Goal: Check status: Check status

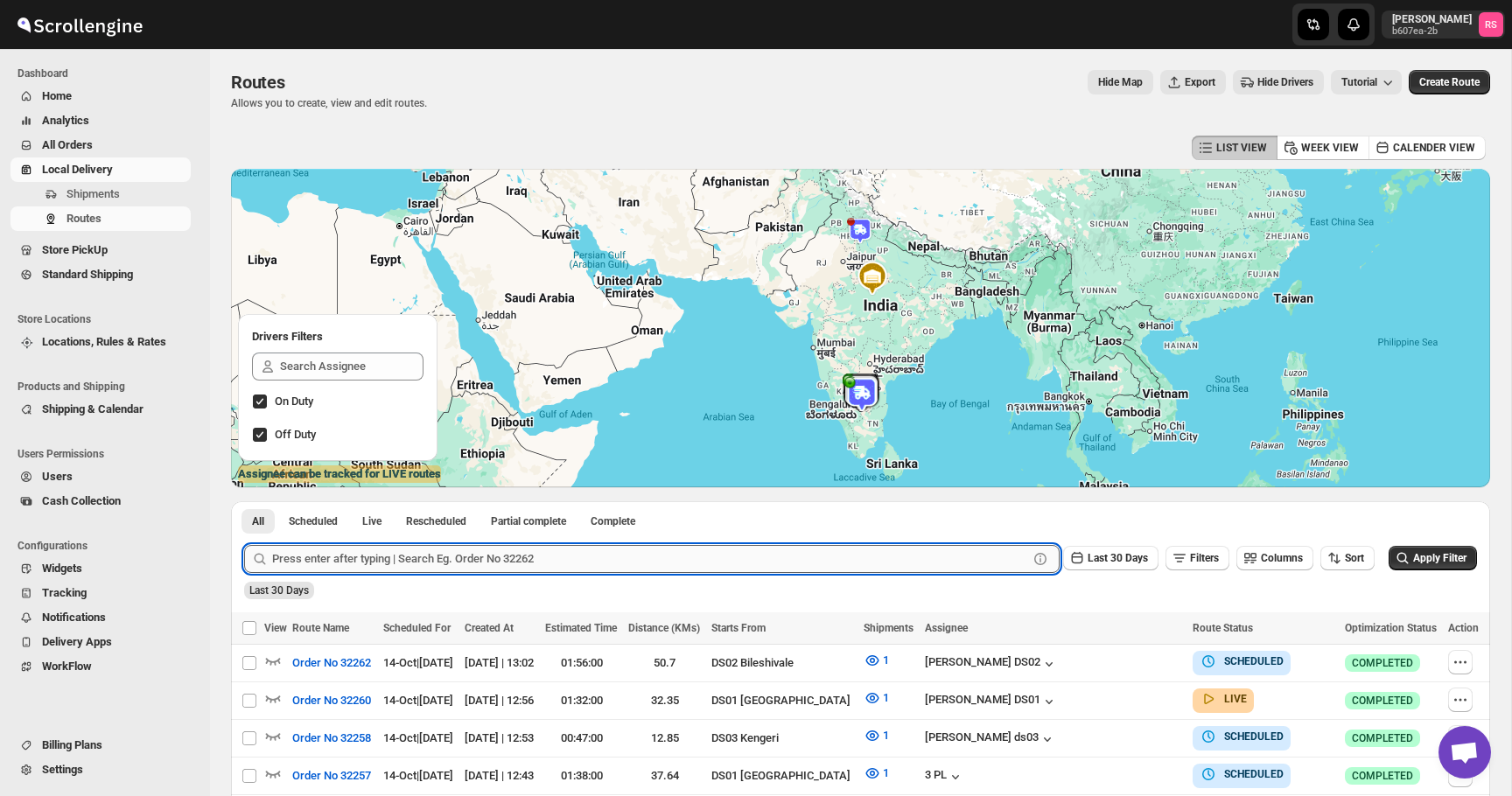
click at [415, 561] on input "text" at bounding box center [649, 559] width 756 height 28
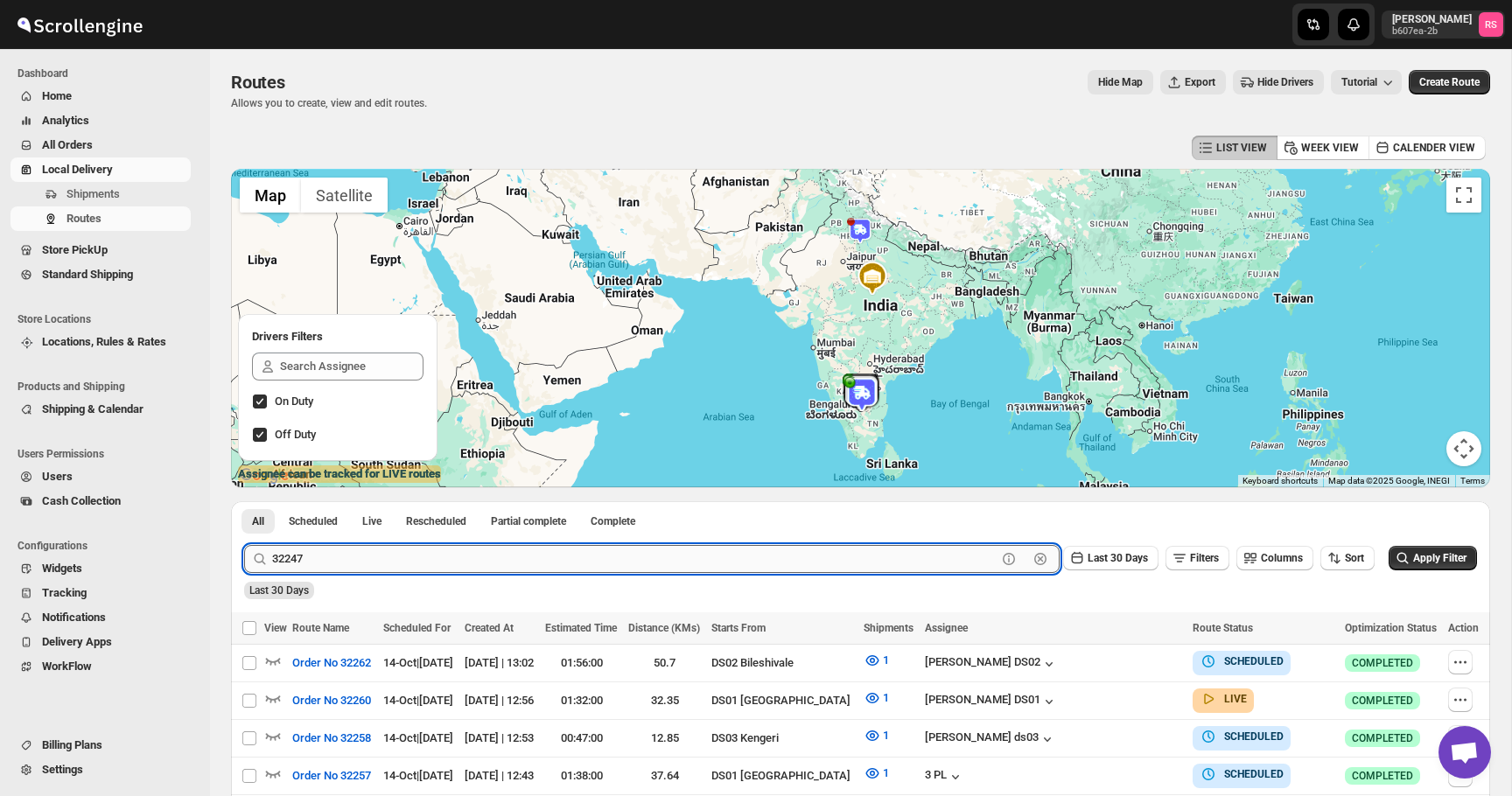
type input "32247"
click at [245, 501] on button "Submit" at bounding box center [269, 510] width 50 height 19
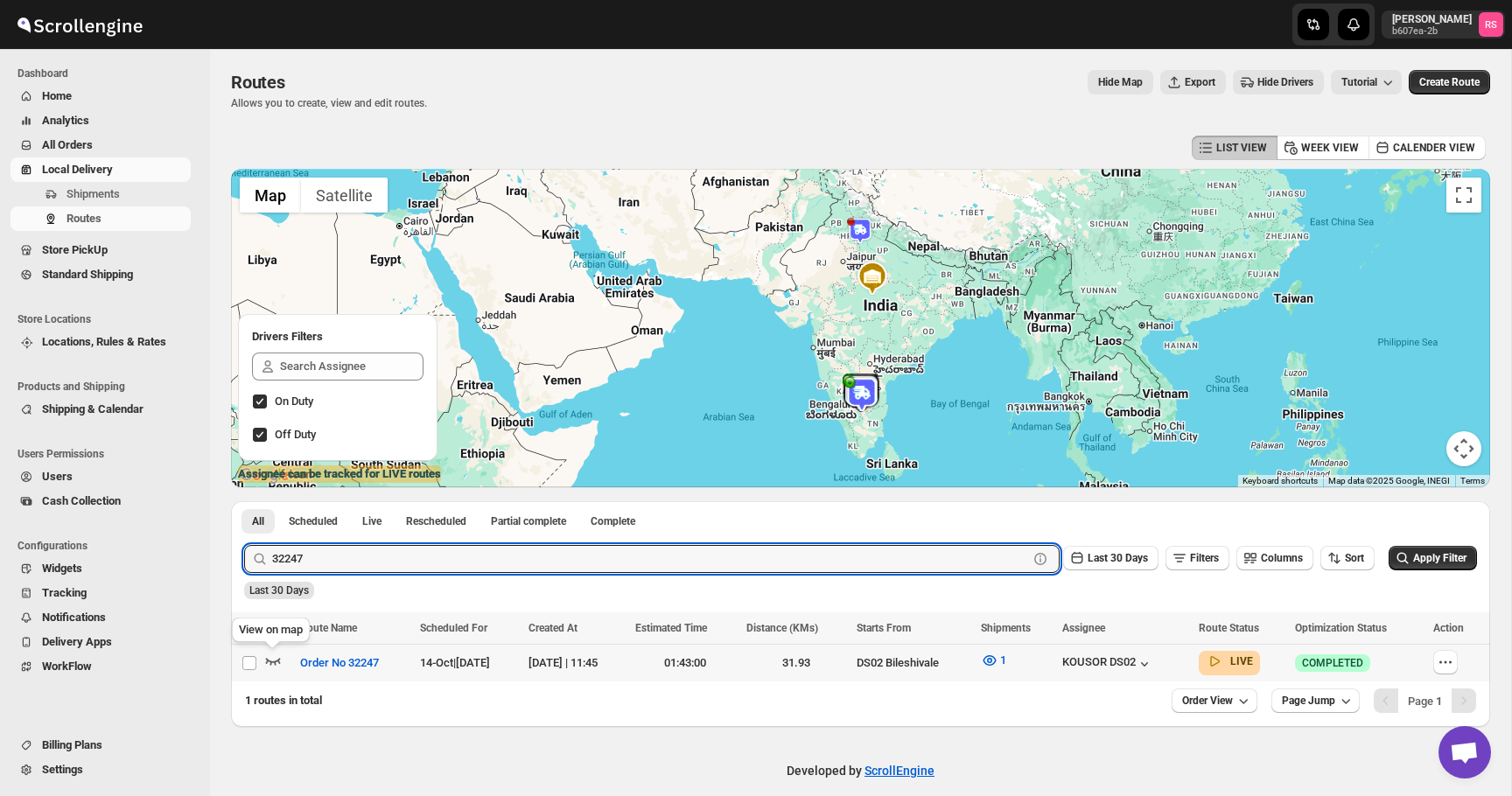
click at [272, 666] on icon "button" at bounding box center [273, 660] width 18 height 18
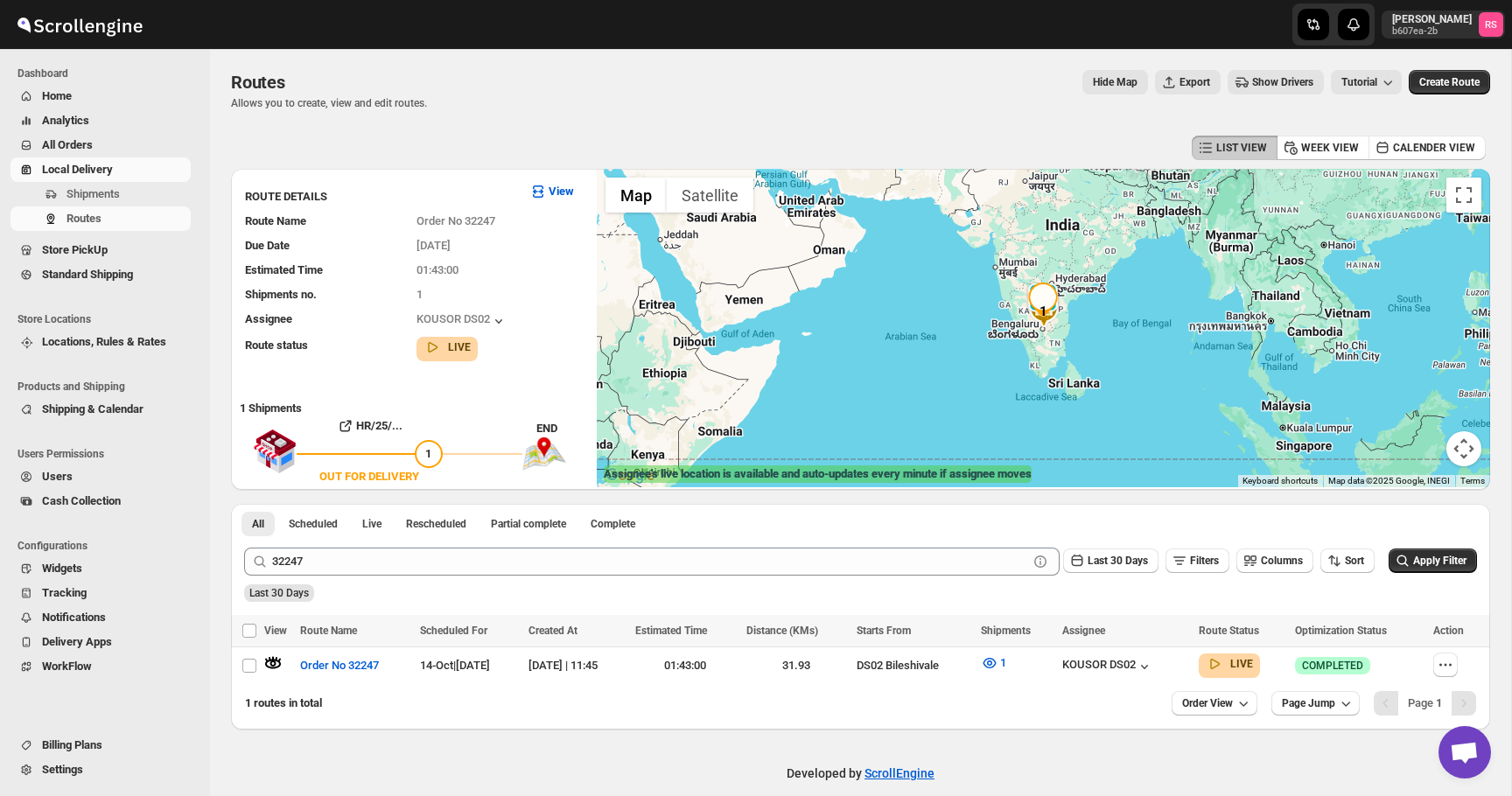
click at [943, 265] on div at bounding box center [1044, 328] width 894 height 318
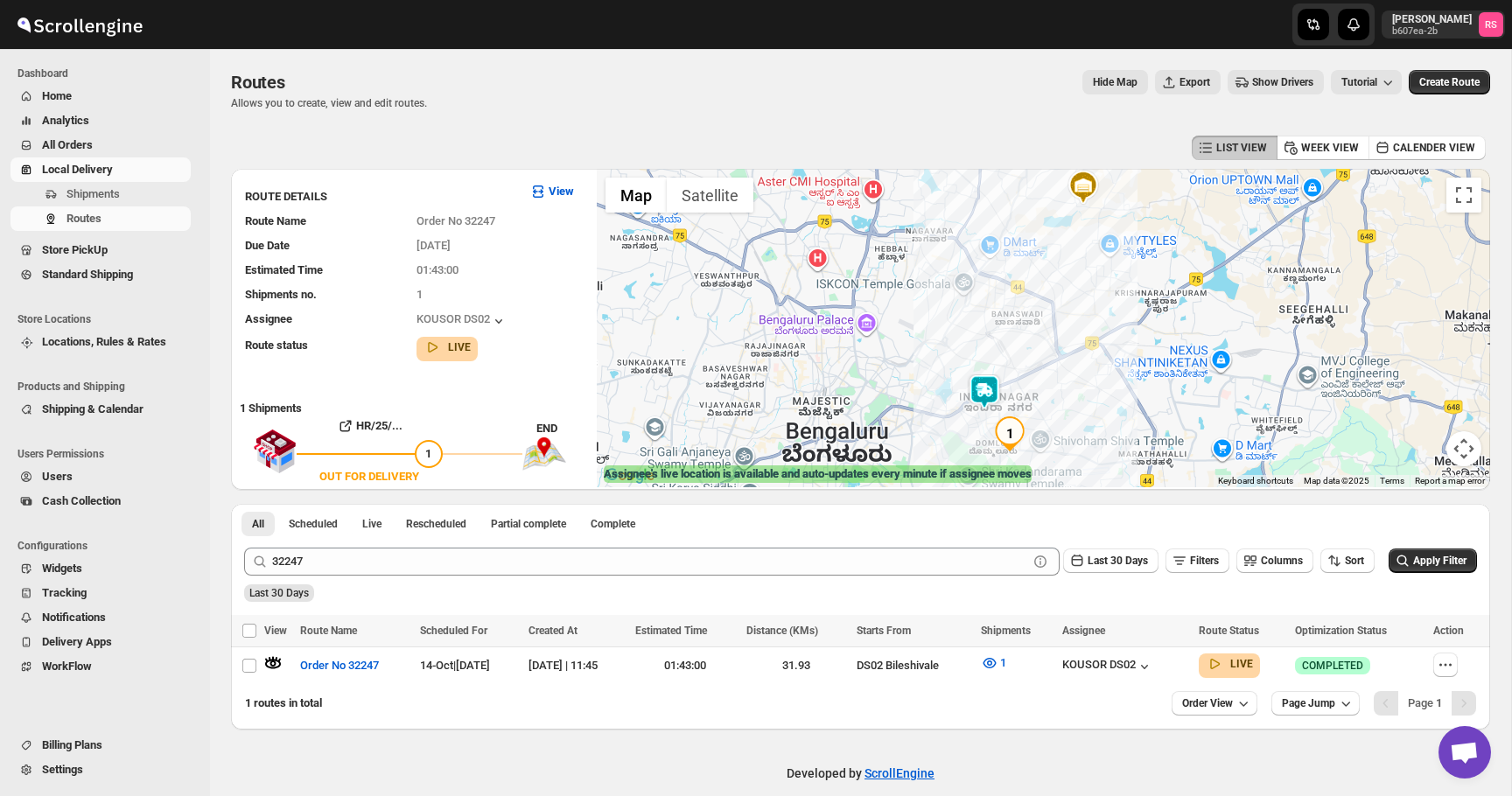
click at [366, 576] on div "Last 30 Days" at bounding box center [859, 587] width 1237 height 30
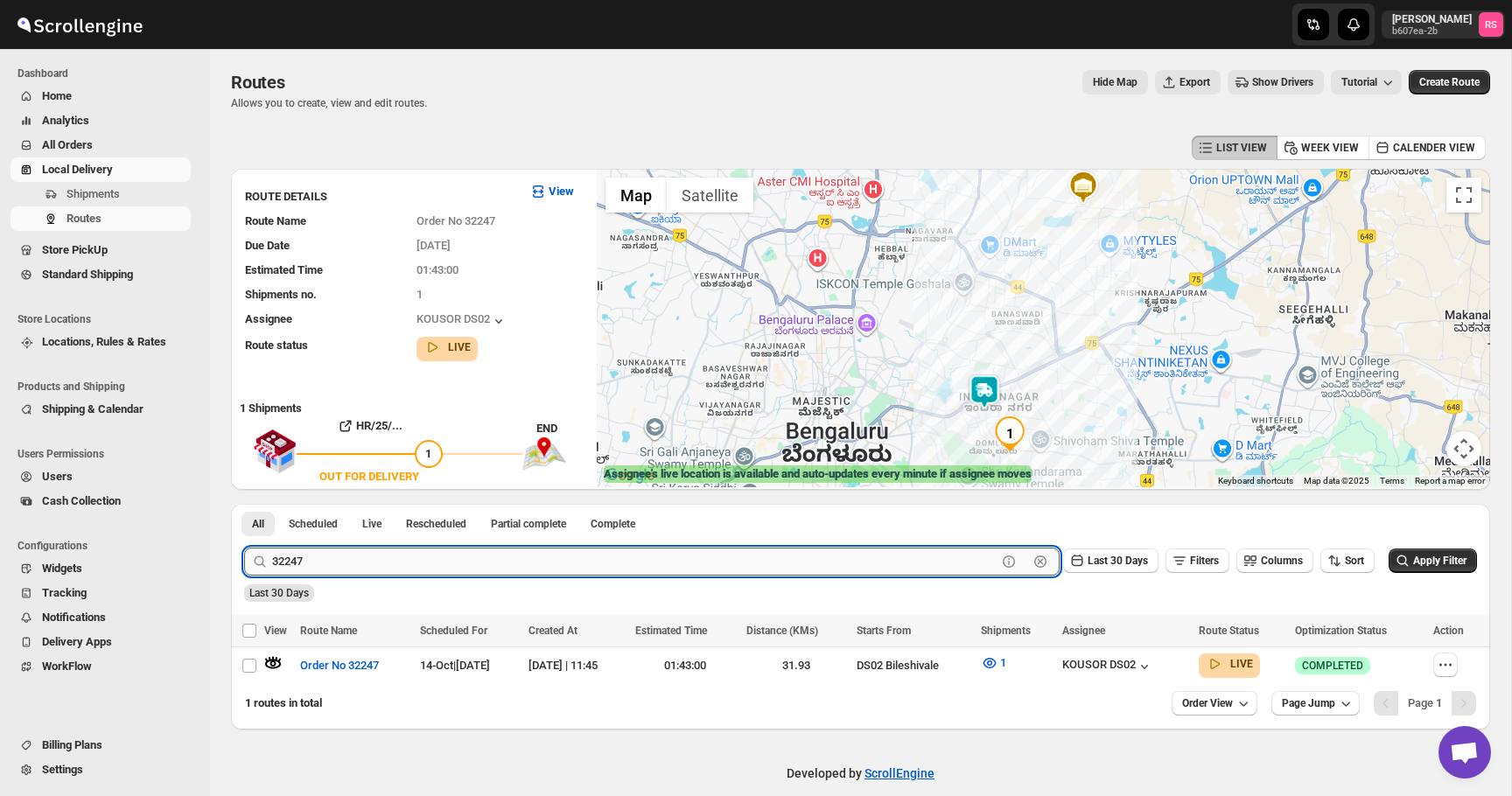
click at [949, 563] on input "32247" at bounding box center [633, 562] width 724 height 28
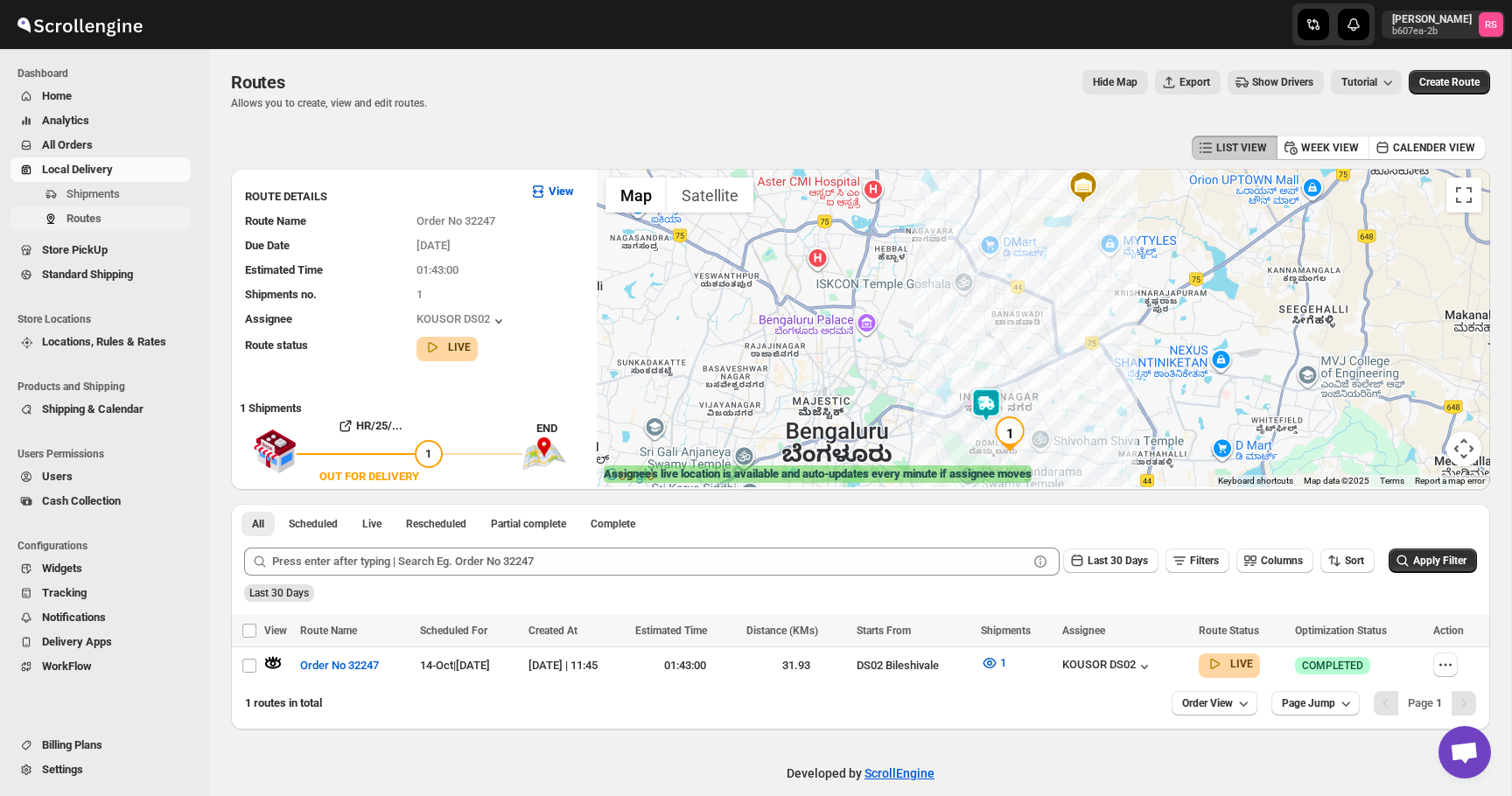
click at [167, 212] on span "Routes" at bounding box center [126, 218] width 121 height 18
click at [120, 140] on span "All Orders" at bounding box center [114, 145] width 145 height 18
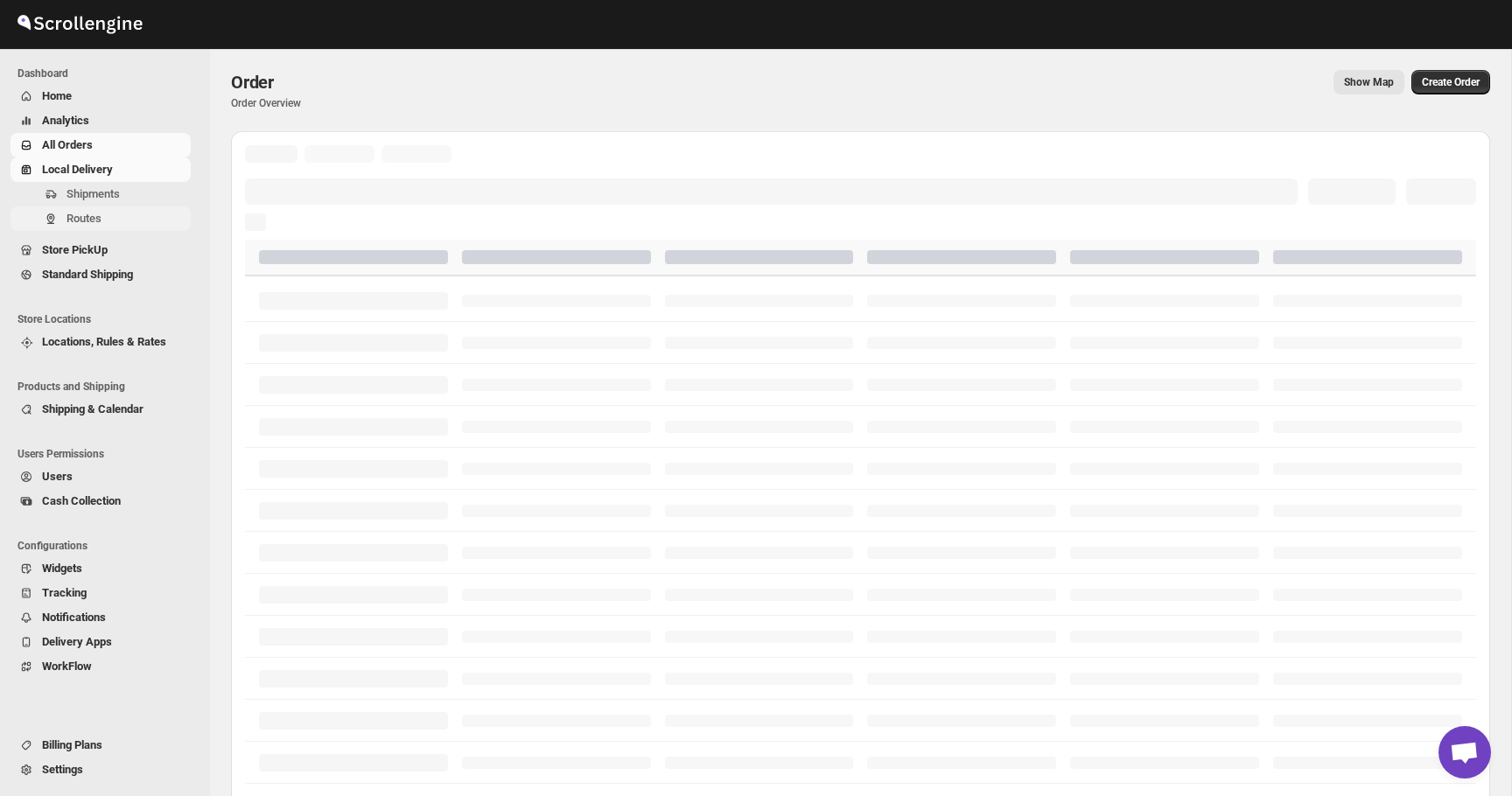
click at [109, 215] on span "Routes" at bounding box center [126, 218] width 121 height 18
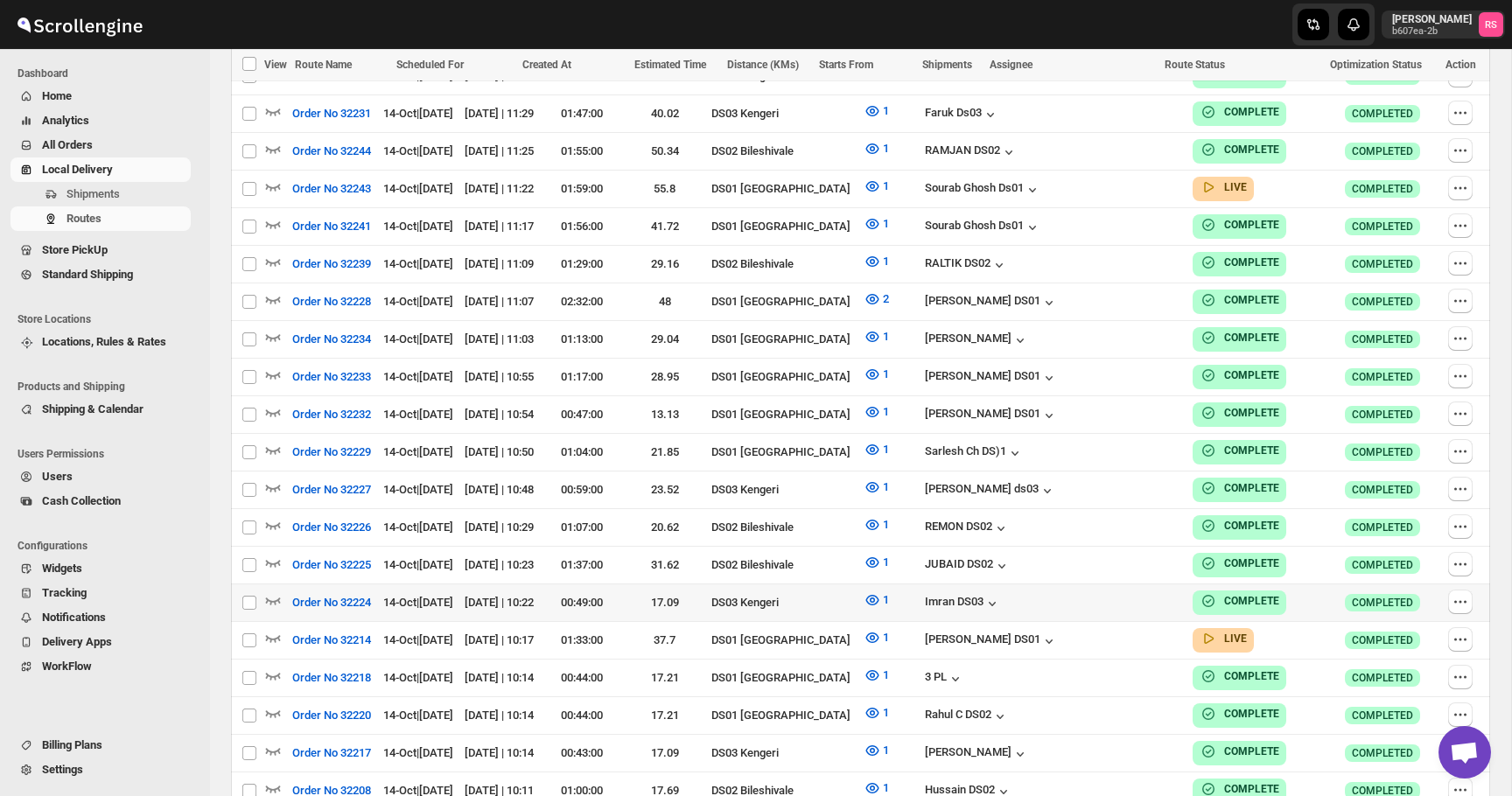
scroll to position [1287, 0]
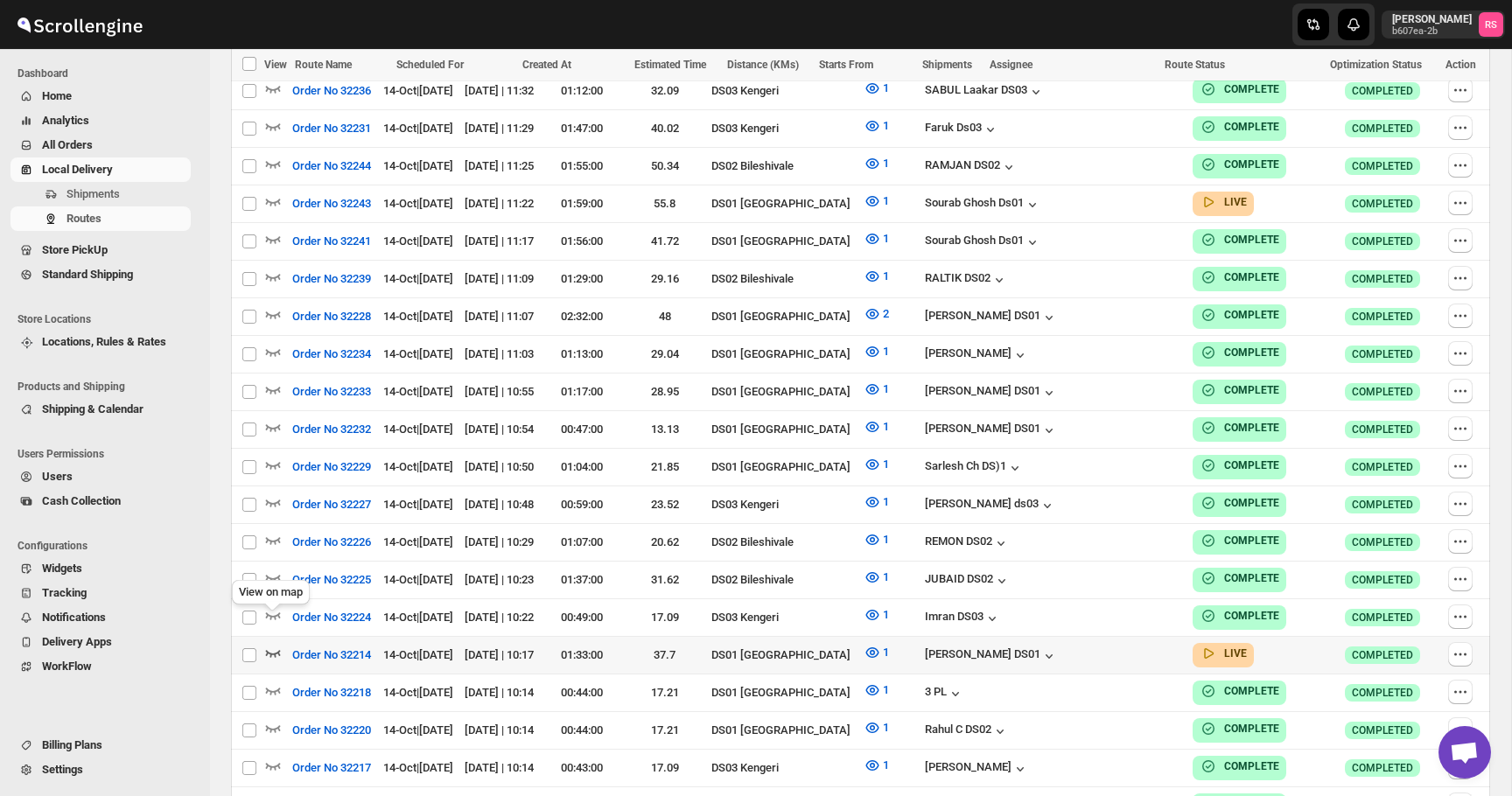
click at [276, 643] on icon "button" at bounding box center [273, 652] width 18 height 18
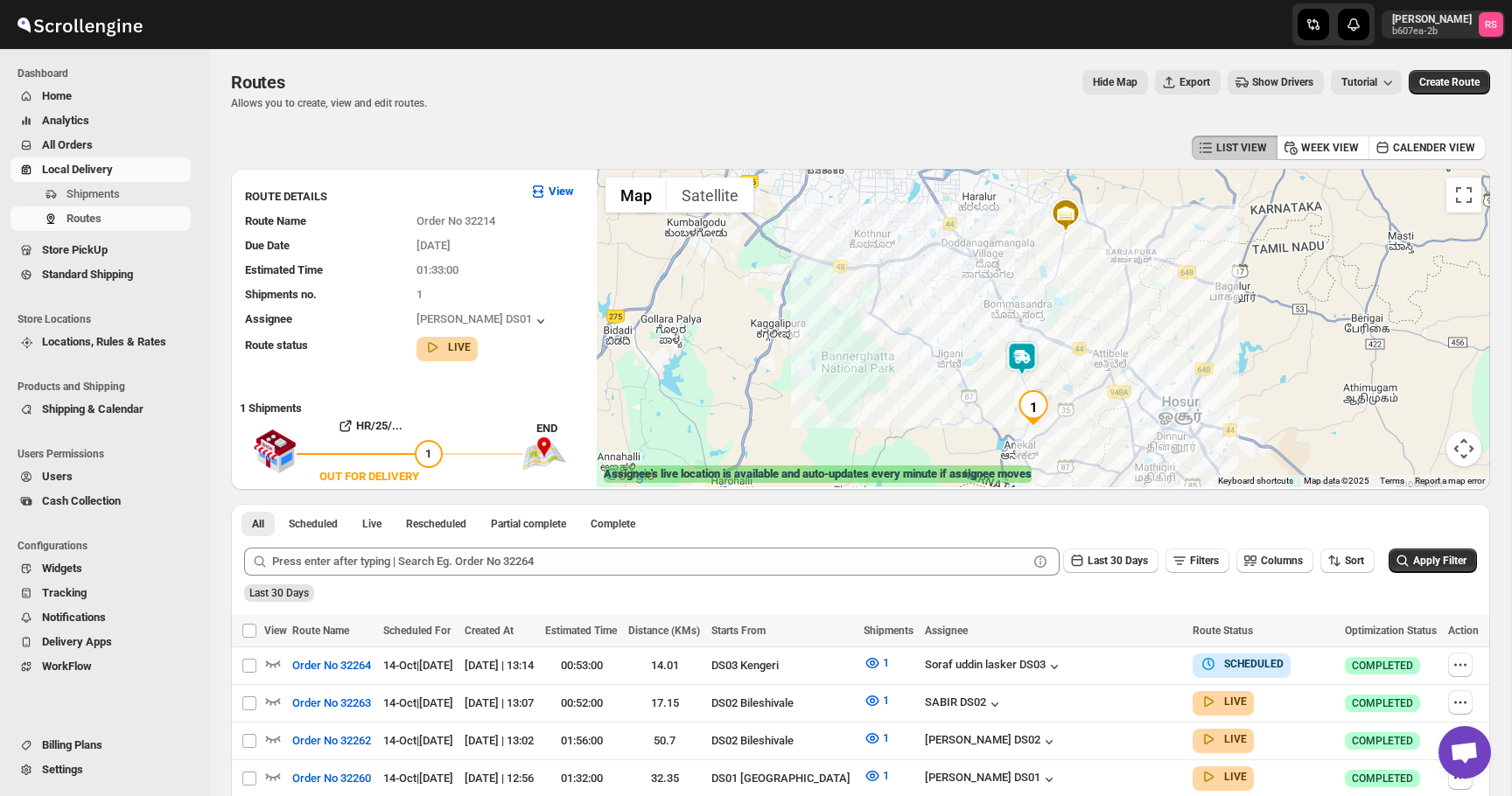
click at [1032, 350] on img at bounding box center [1021, 358] width 35 height 35
click at [1092, 282] on button "Close" at bounding box center [1090, 286] width 42 height 42
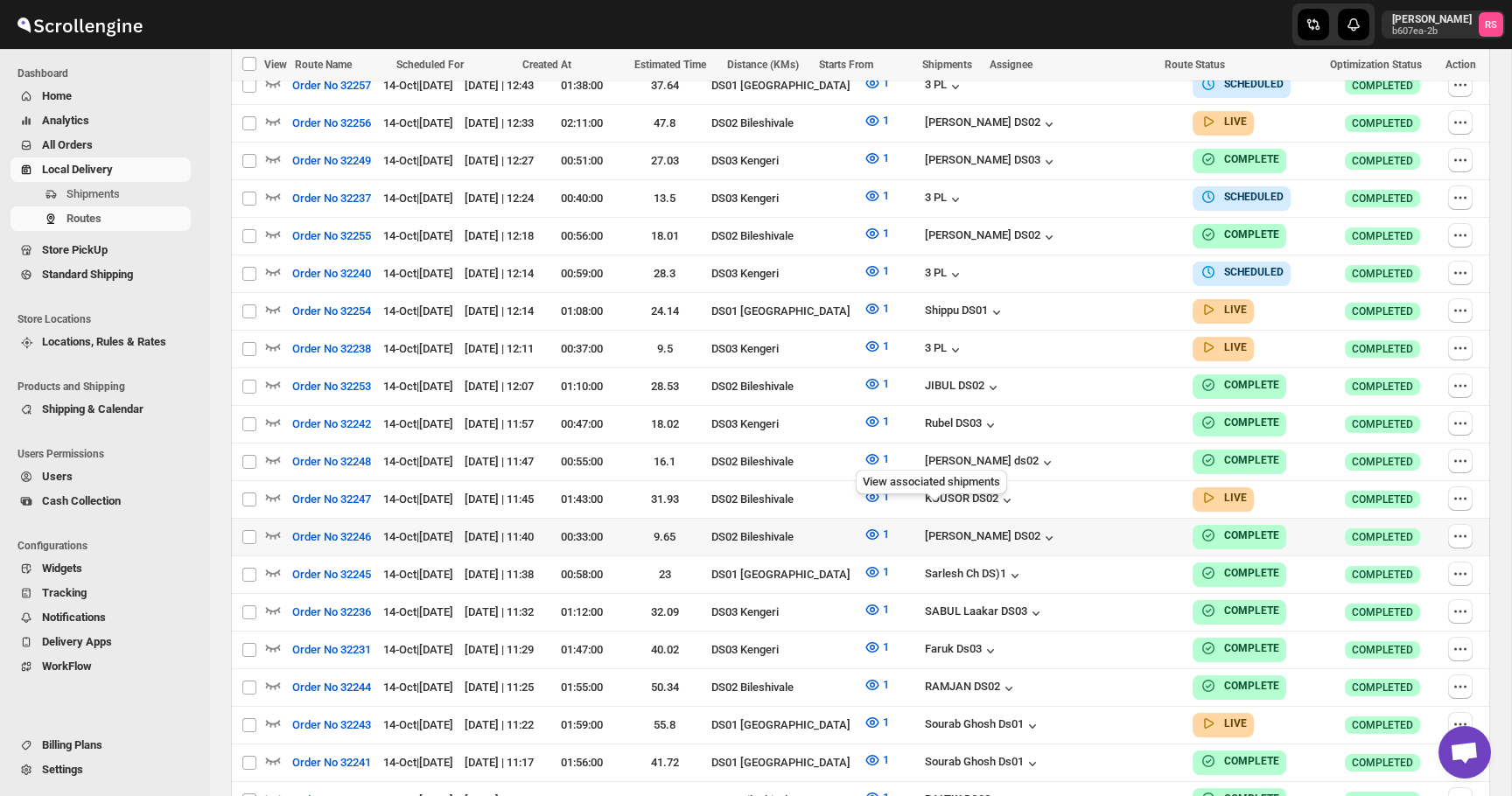
scroll to position [824, 0]
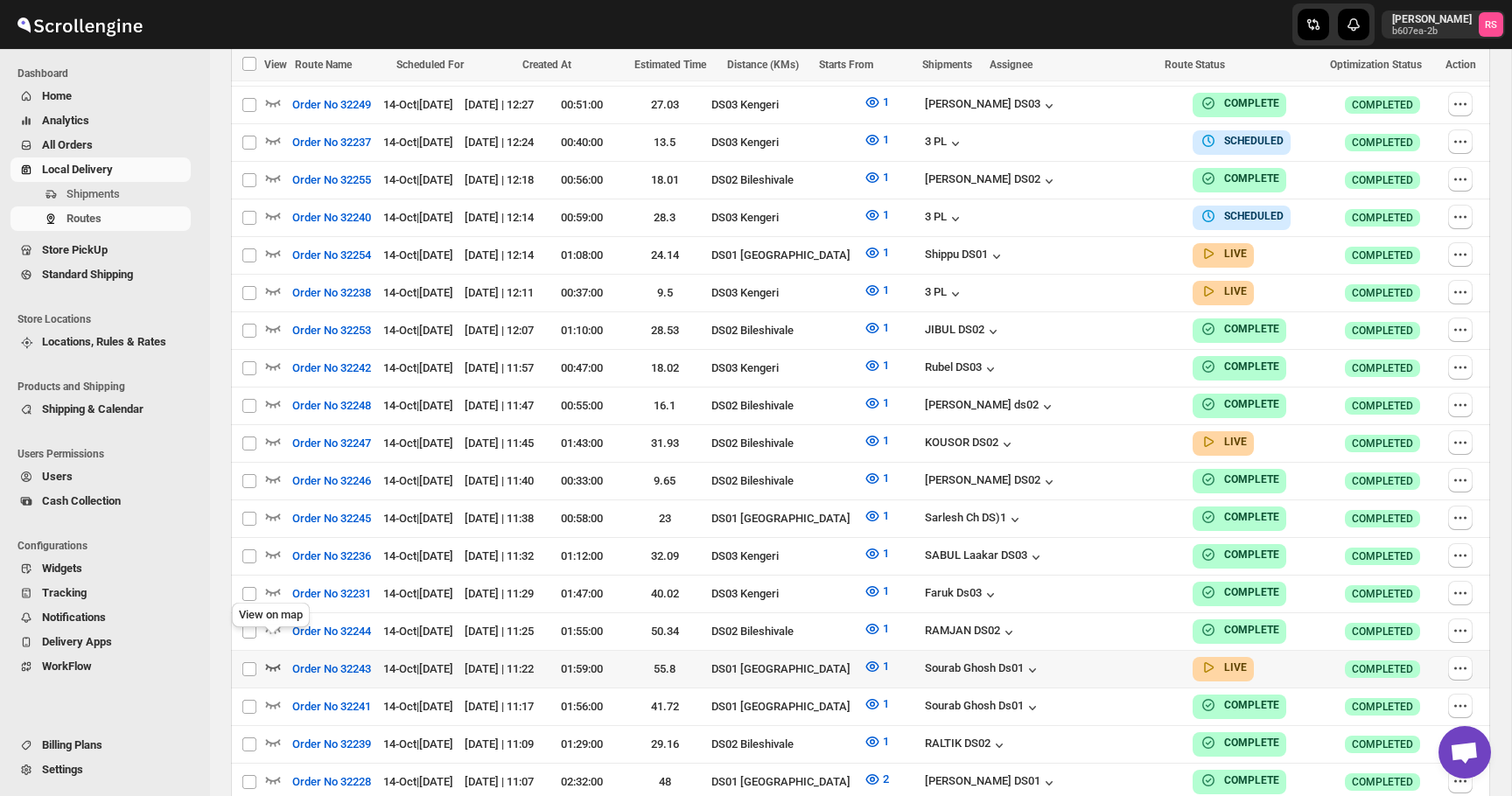
click at [266, 664] on icon "button" at bounding box center [274, 667] width 15 height 7
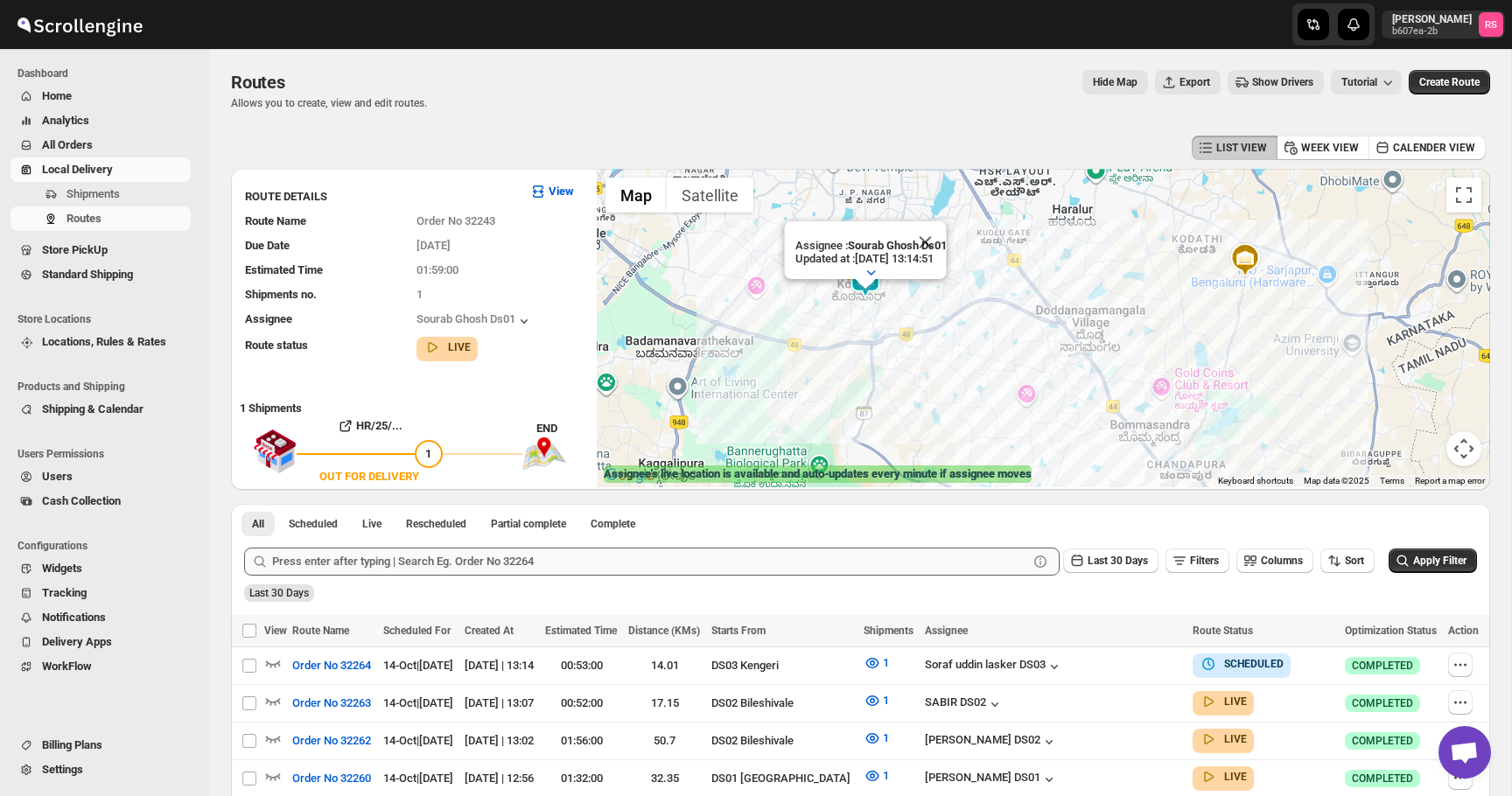
scroll to position [62, 0]
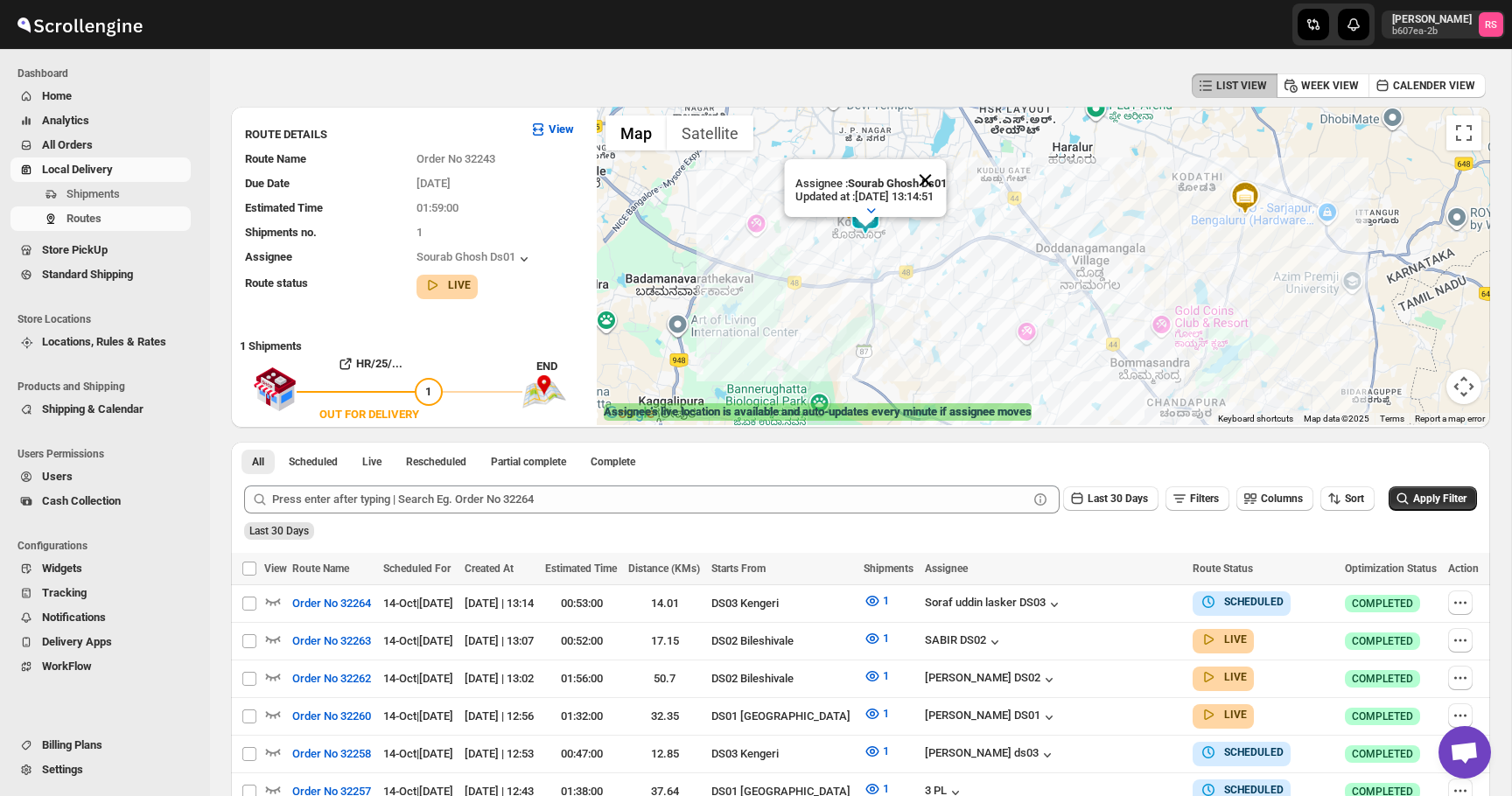
click at [933, 179] on button "Close" at bounding box center [925, 180] width 42 height 42
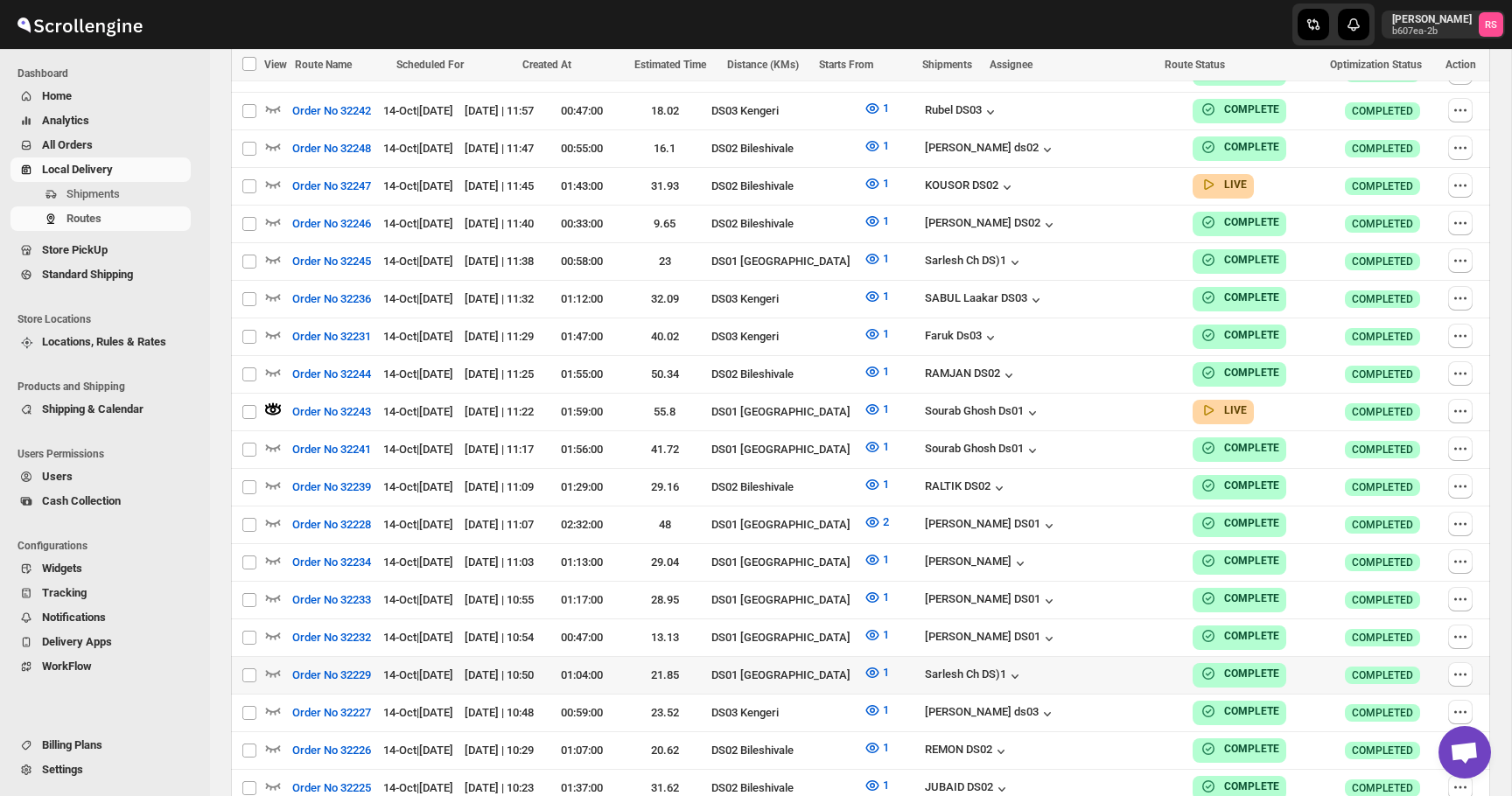
scroll to position [1051, 0]
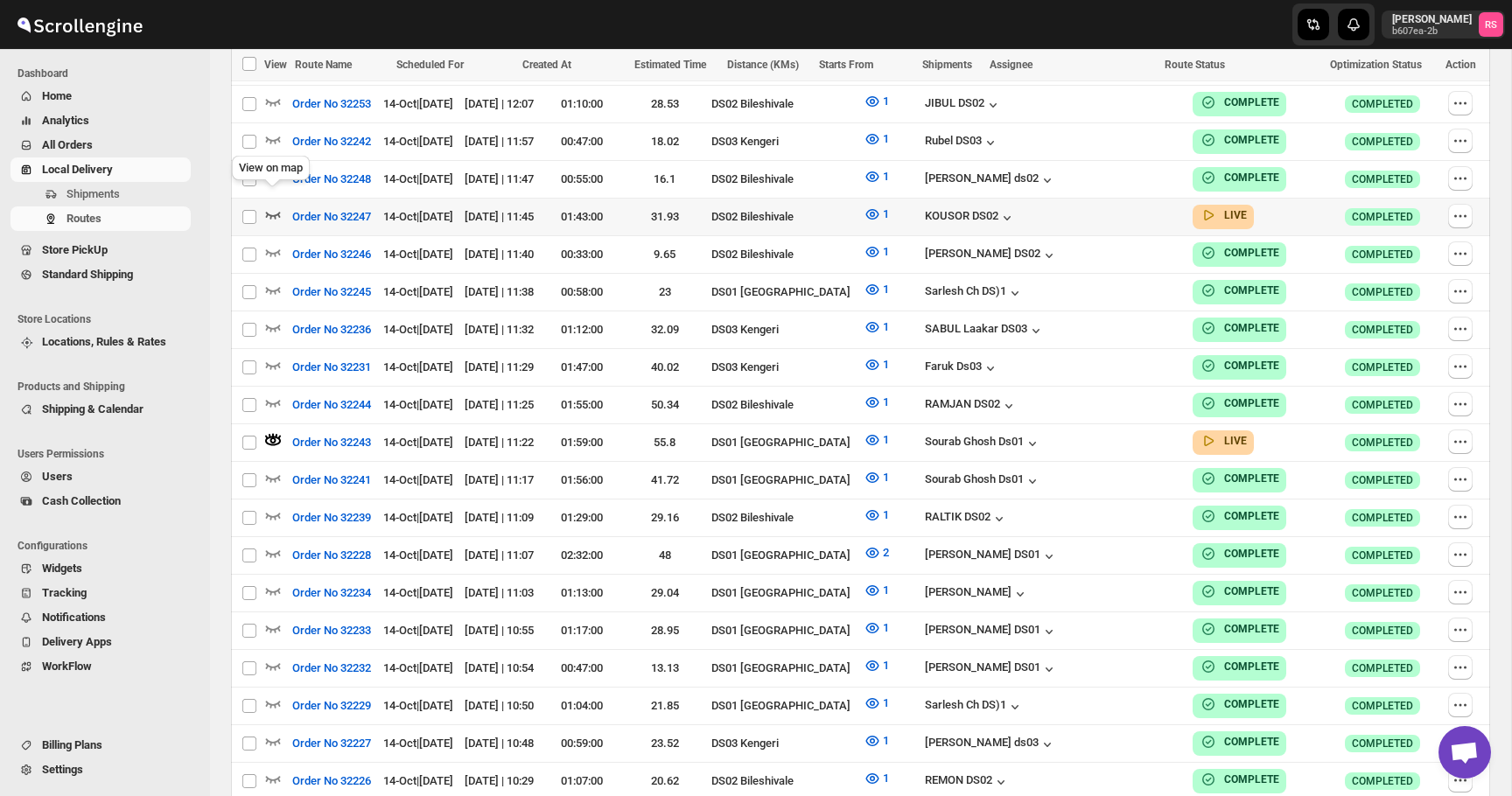
click at [267, 205] on icon "button" at bounding box center [273, 214] width 18 height 18
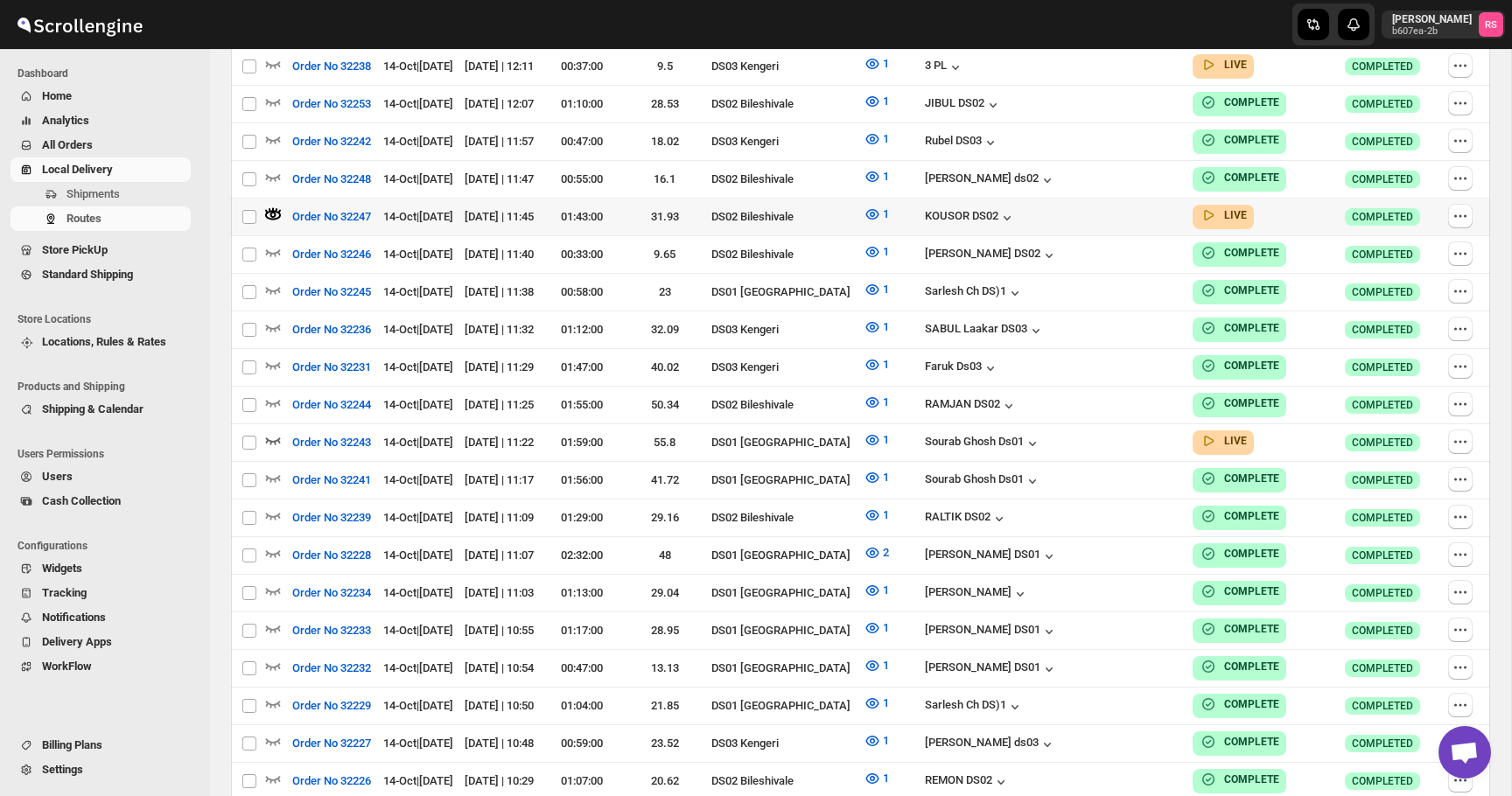
scroll to position [0, 0]
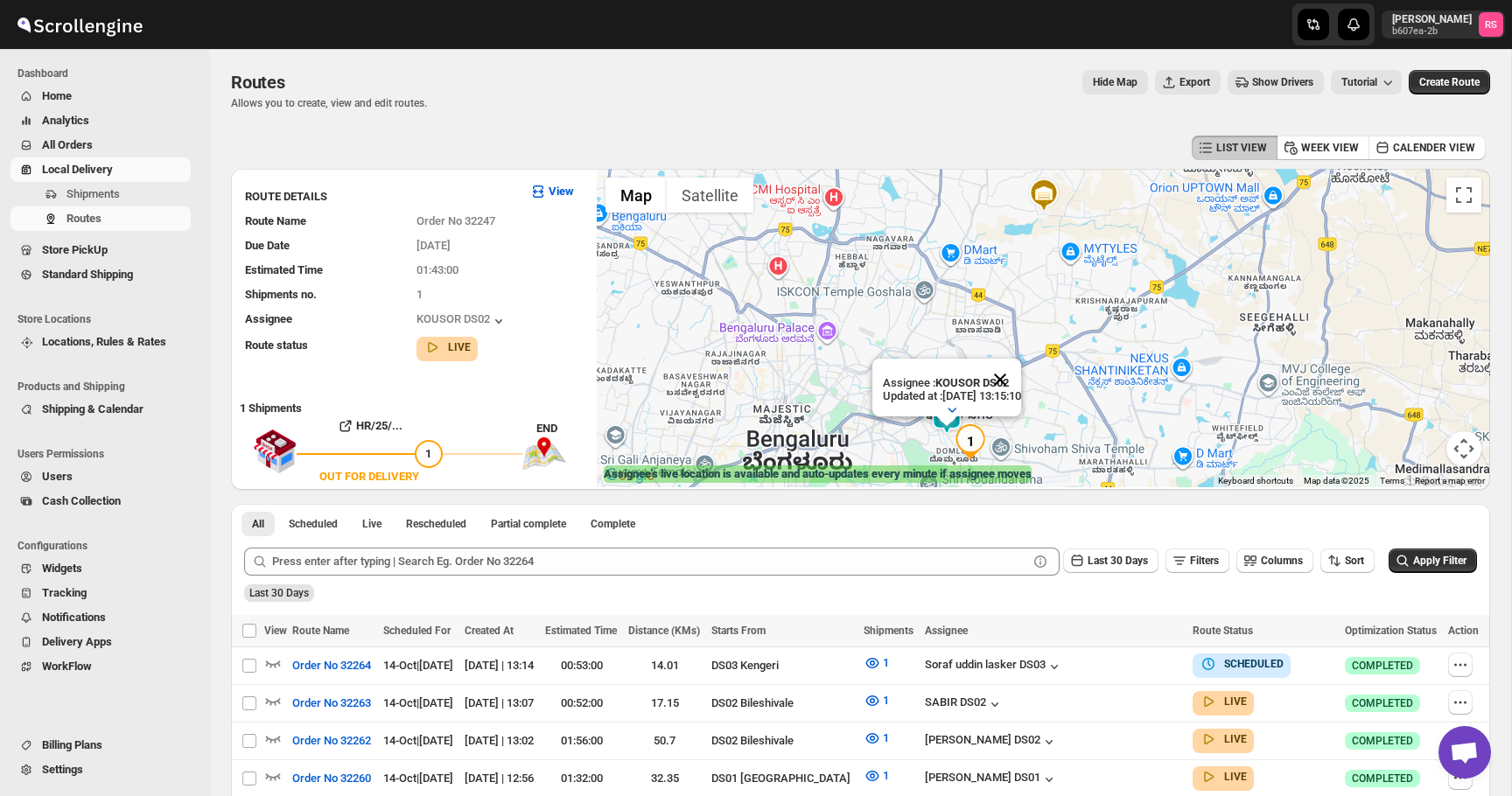
click at [1019, 377] on button "Close" at bounding box center [1000, 379] width 42 height 42
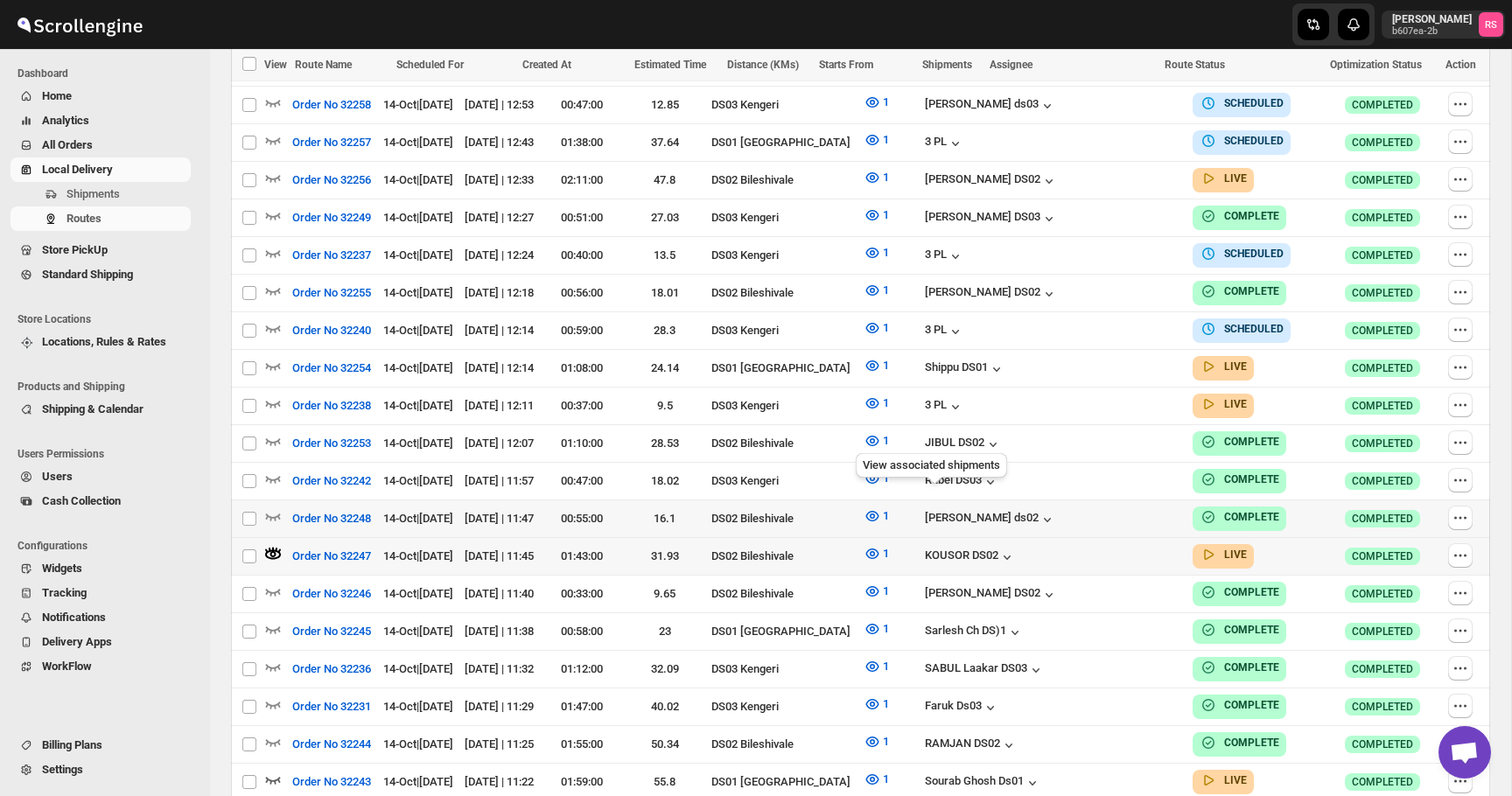
scroll to position [722, 0]
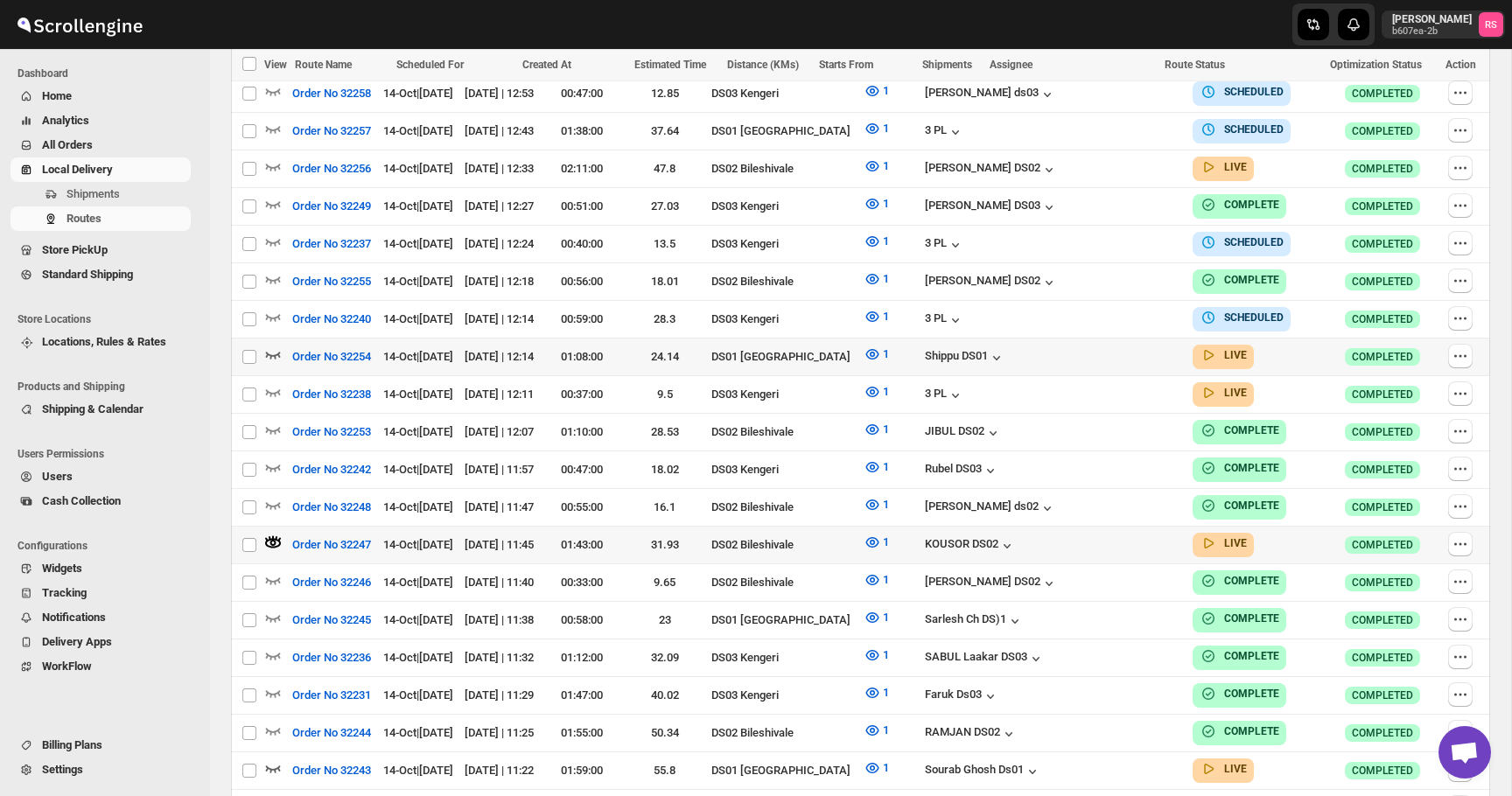
click at [272, 346] on icon "button" at bounding box center [273, 354] width 18 height 18
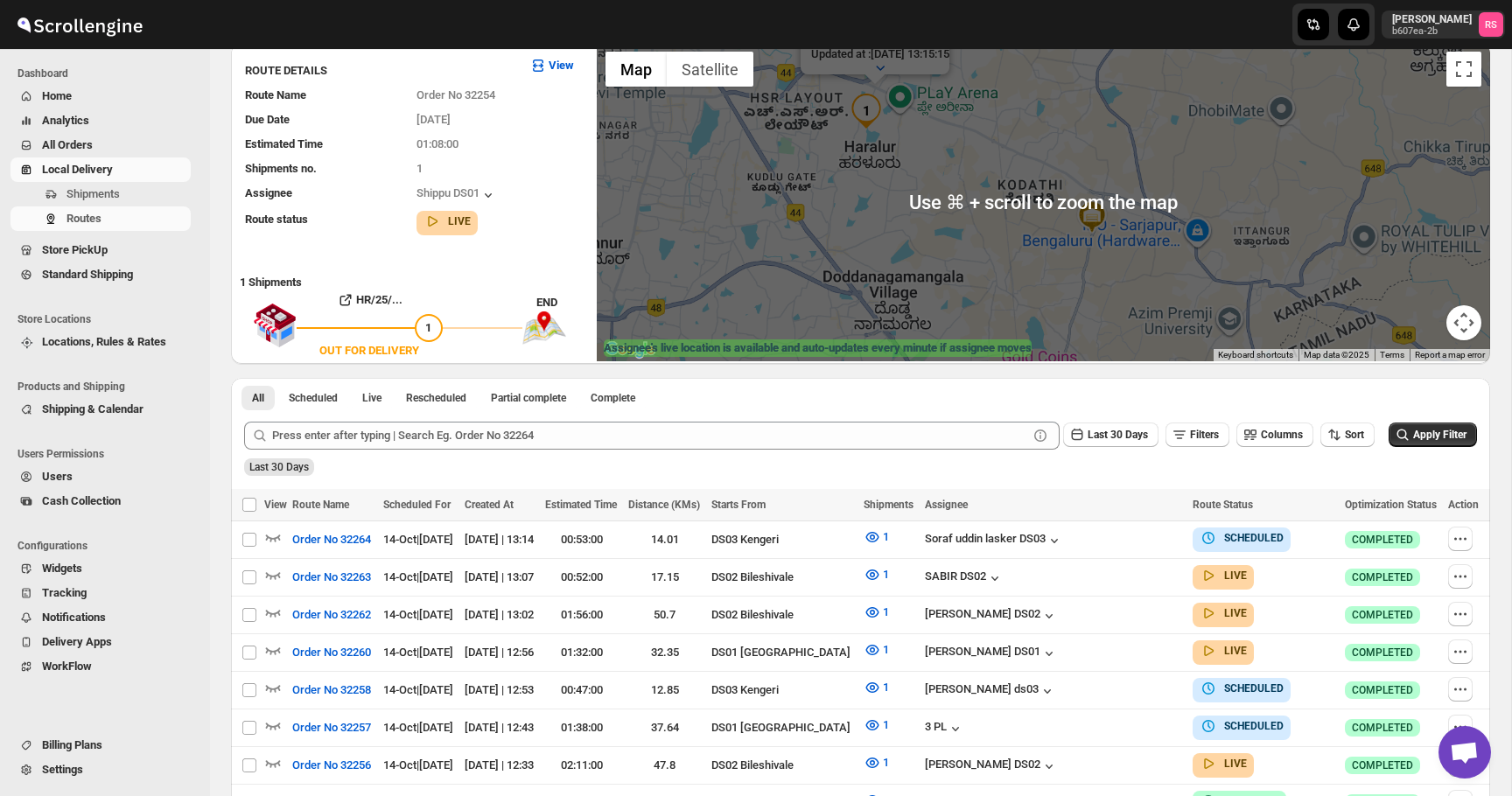
scroll to position [0, 0]
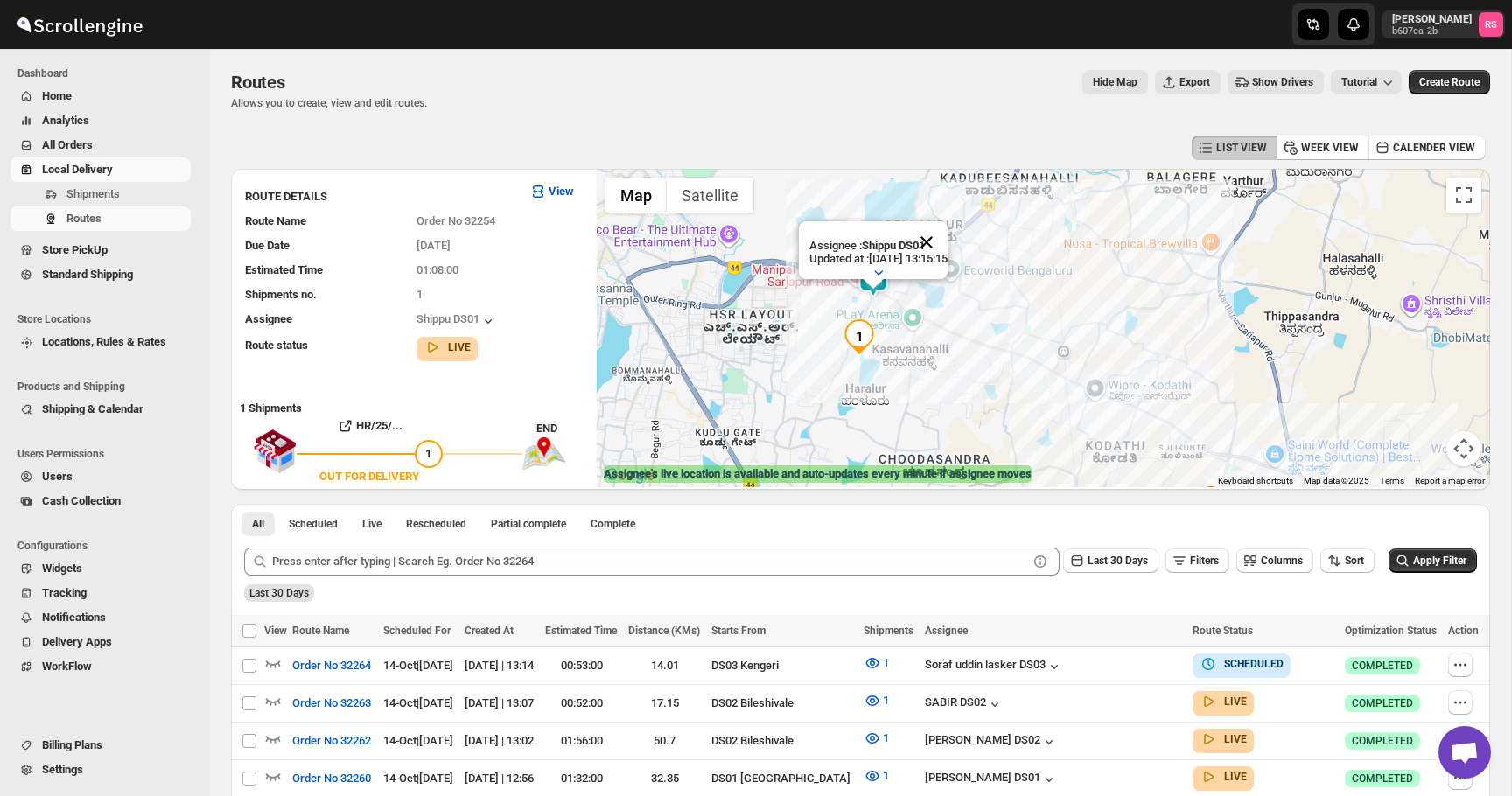
click at [947, 243] on button "Close" at bounding box center [926, 242] width 42 height 42
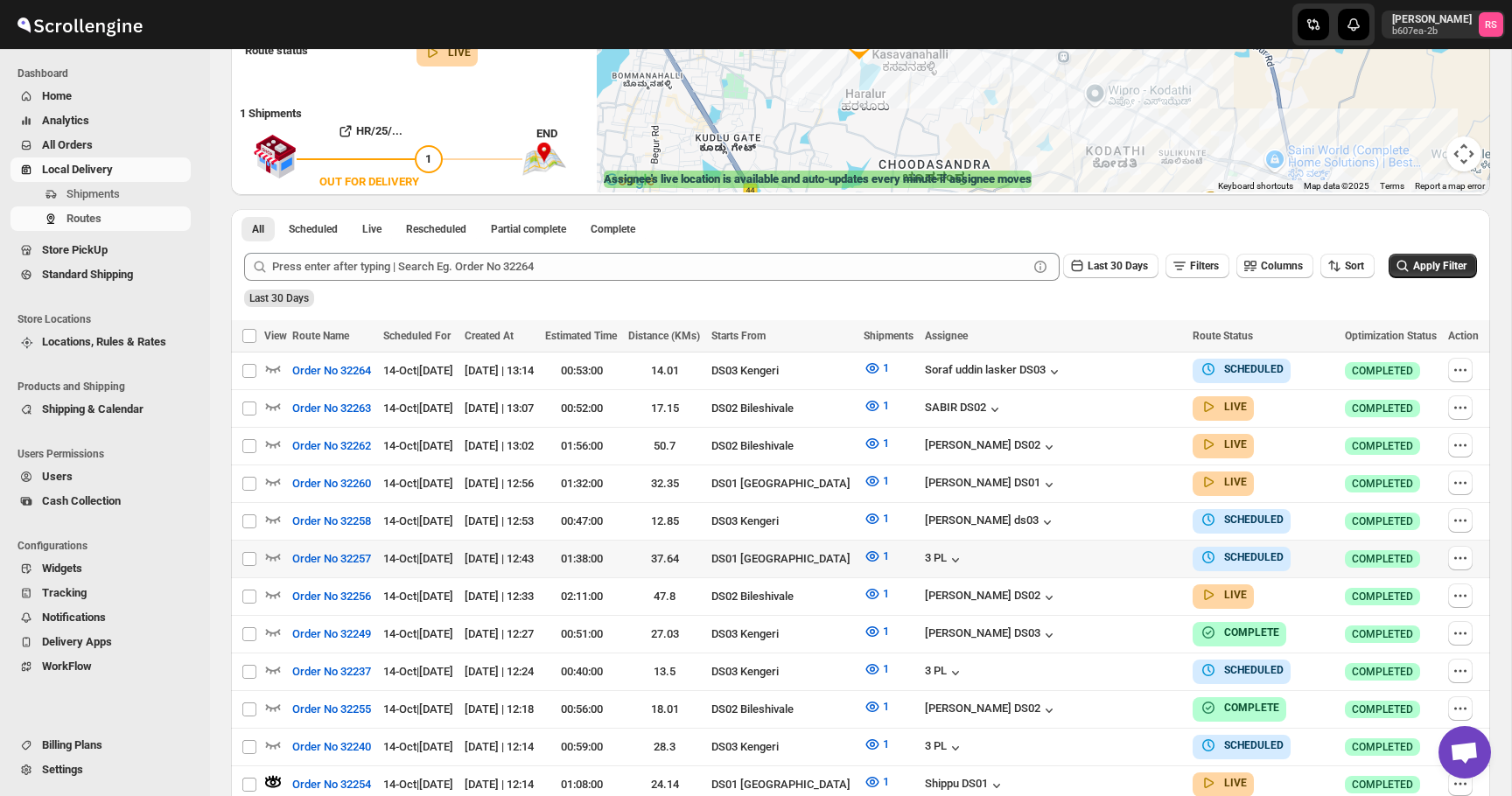
scroll to position [371, 0]
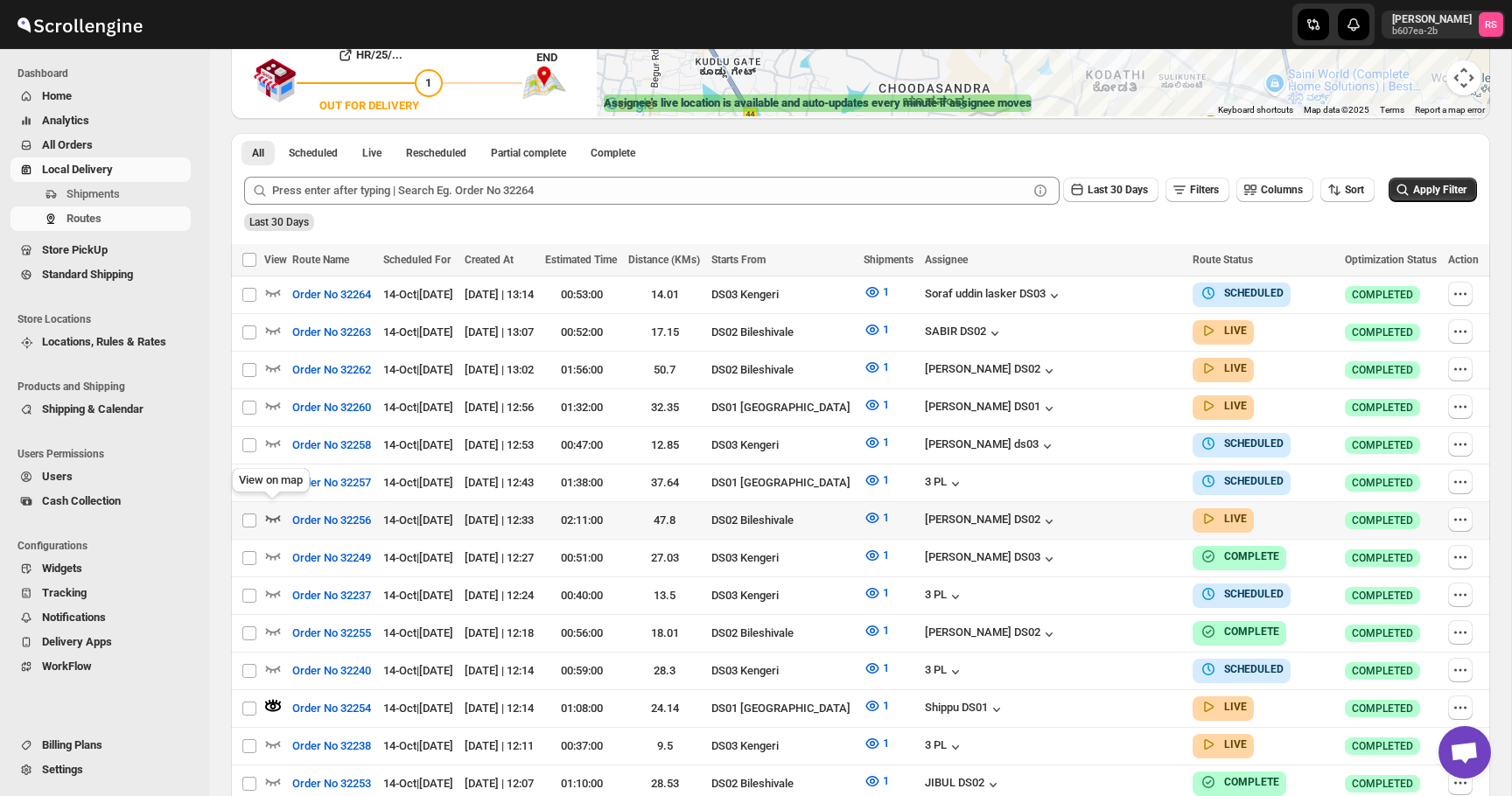
click at [276, 509] on icon "button" at bounding box center [273, 518] width 18 height 18
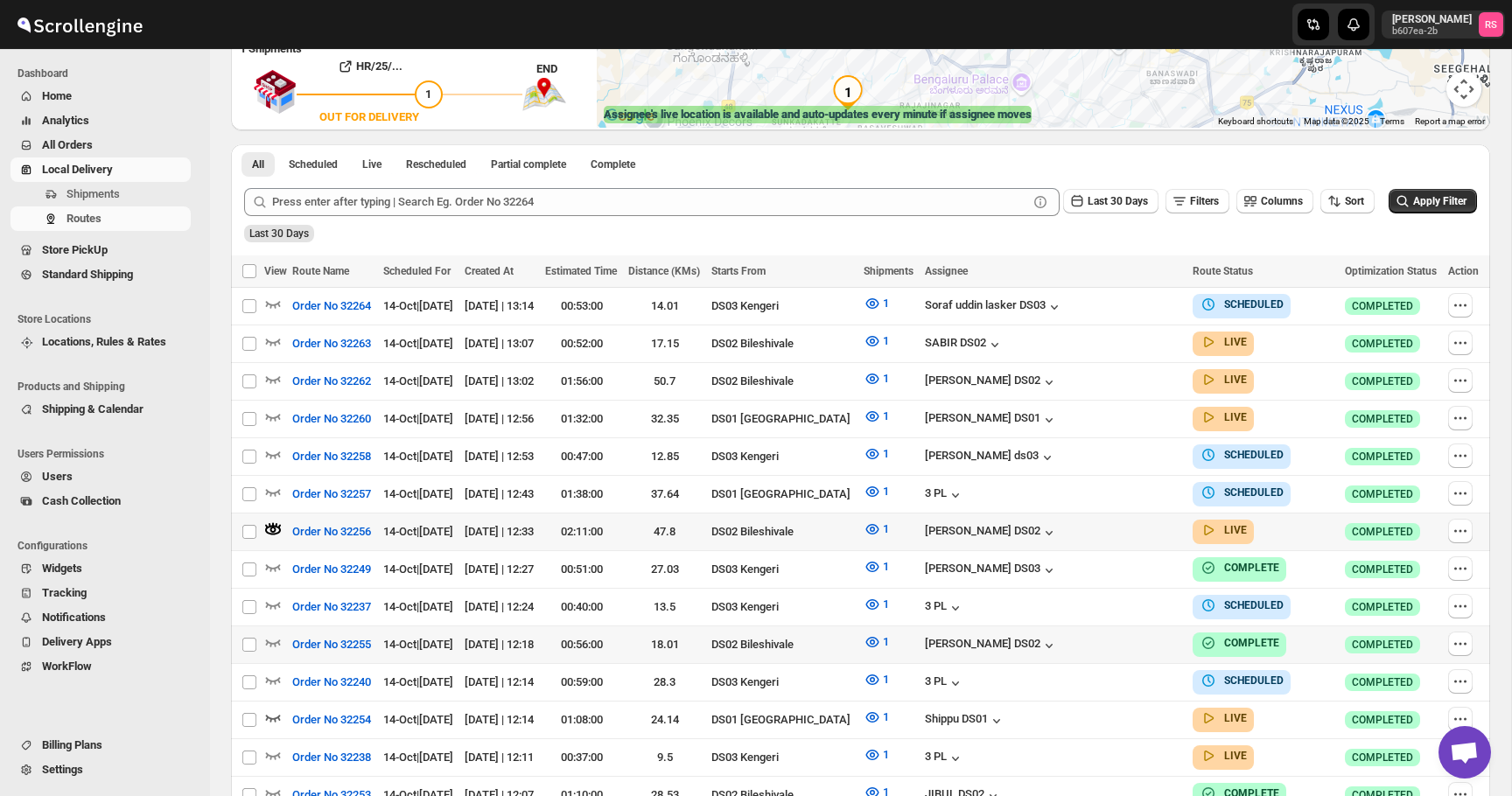
scroll to position [408, 0]
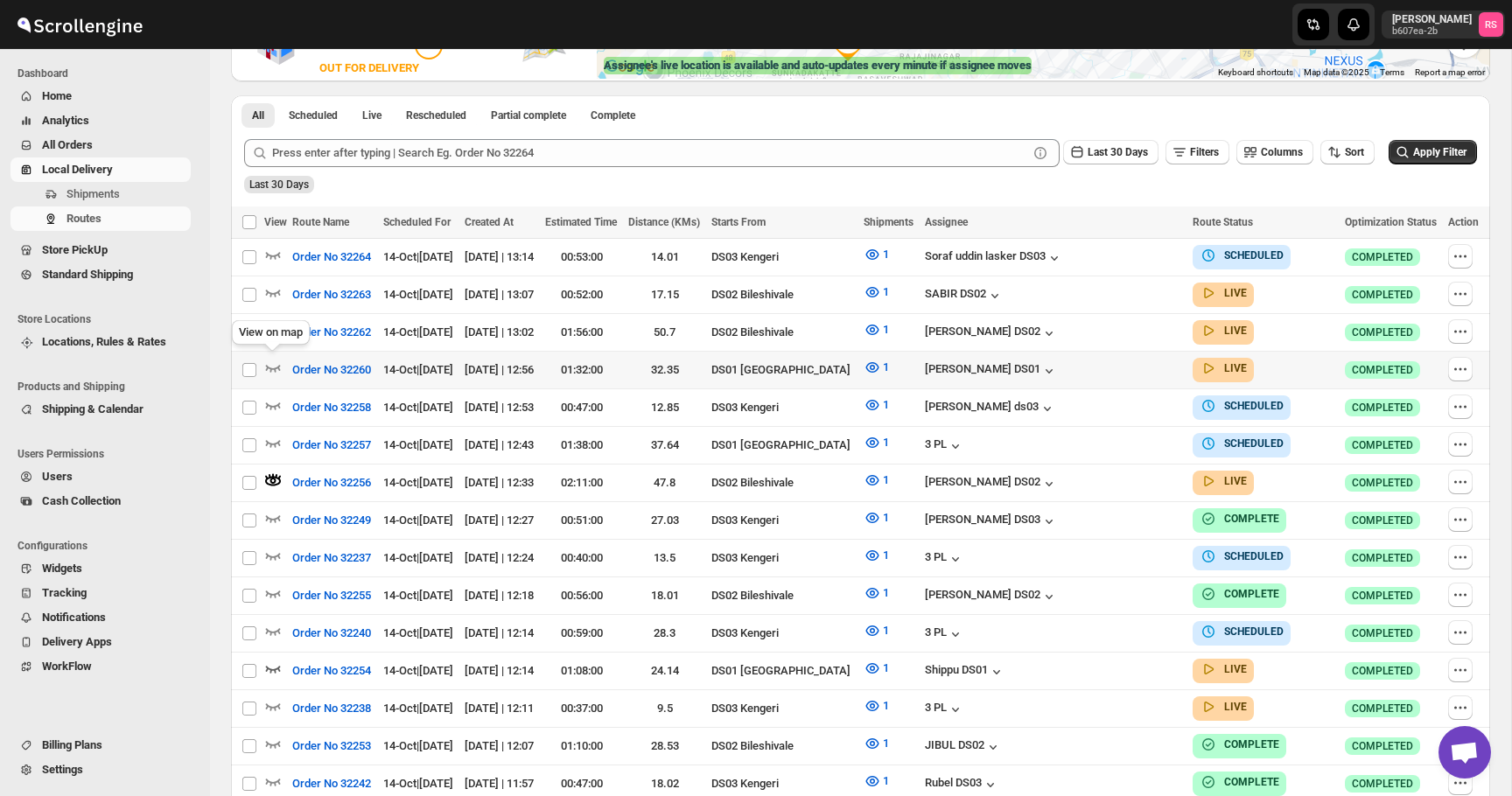
click at [274, 364] on icon "button" at bounding box center [273, 367] width 18 height 18
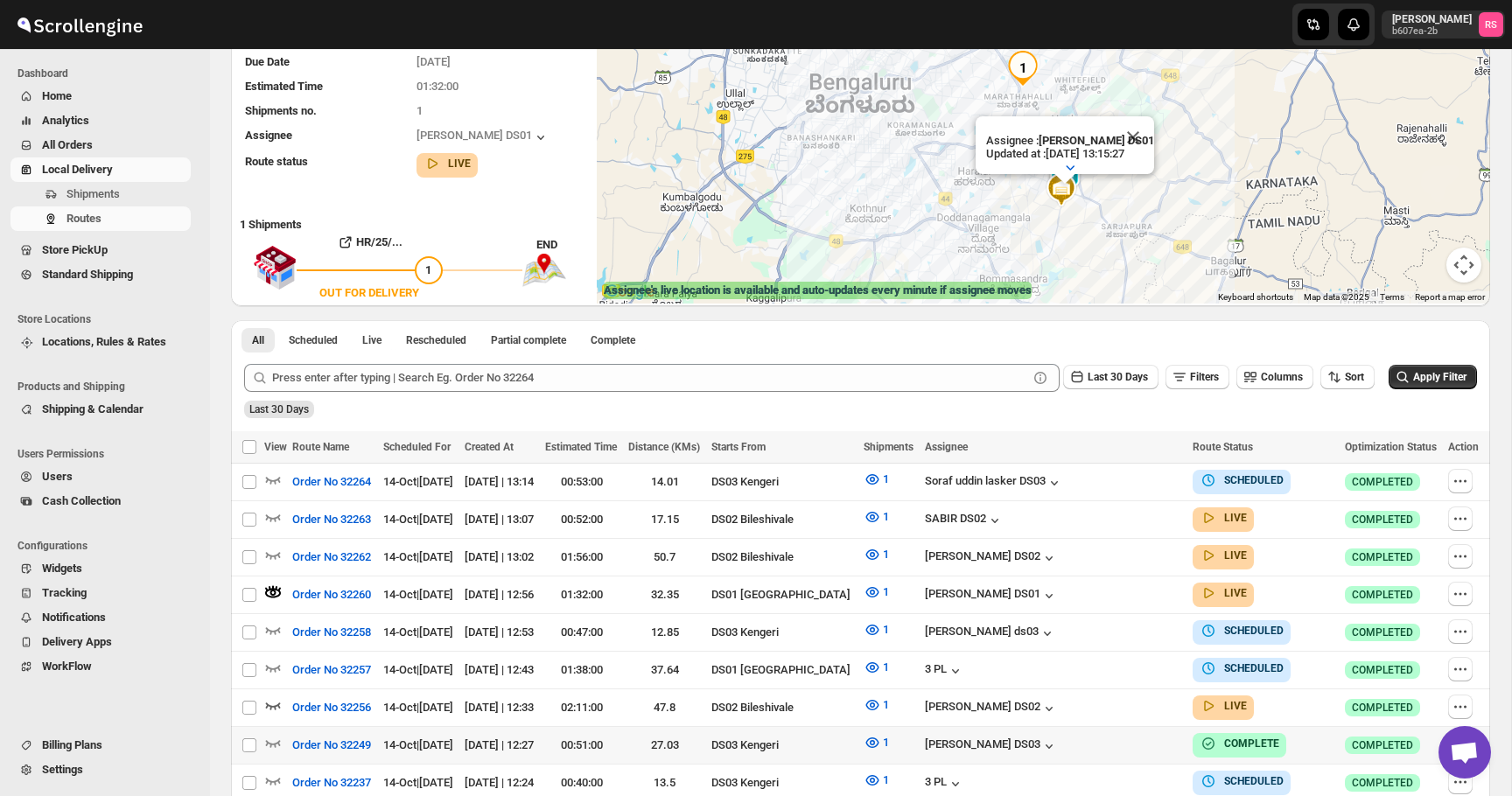
scroll to position [377, 0]
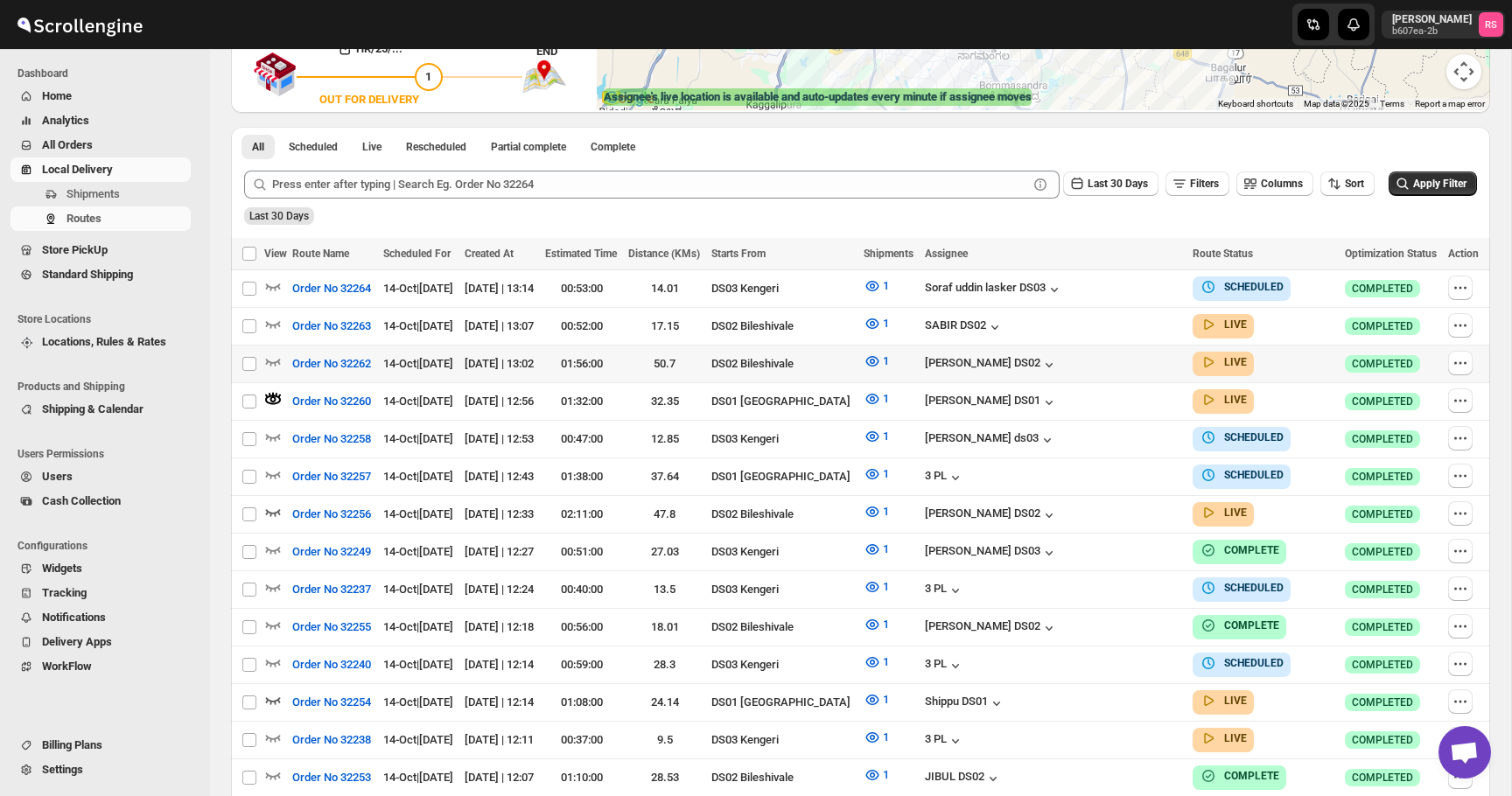
click at [277, 355] on icon "button" at bounding box center [273, 361] width 18 height 18
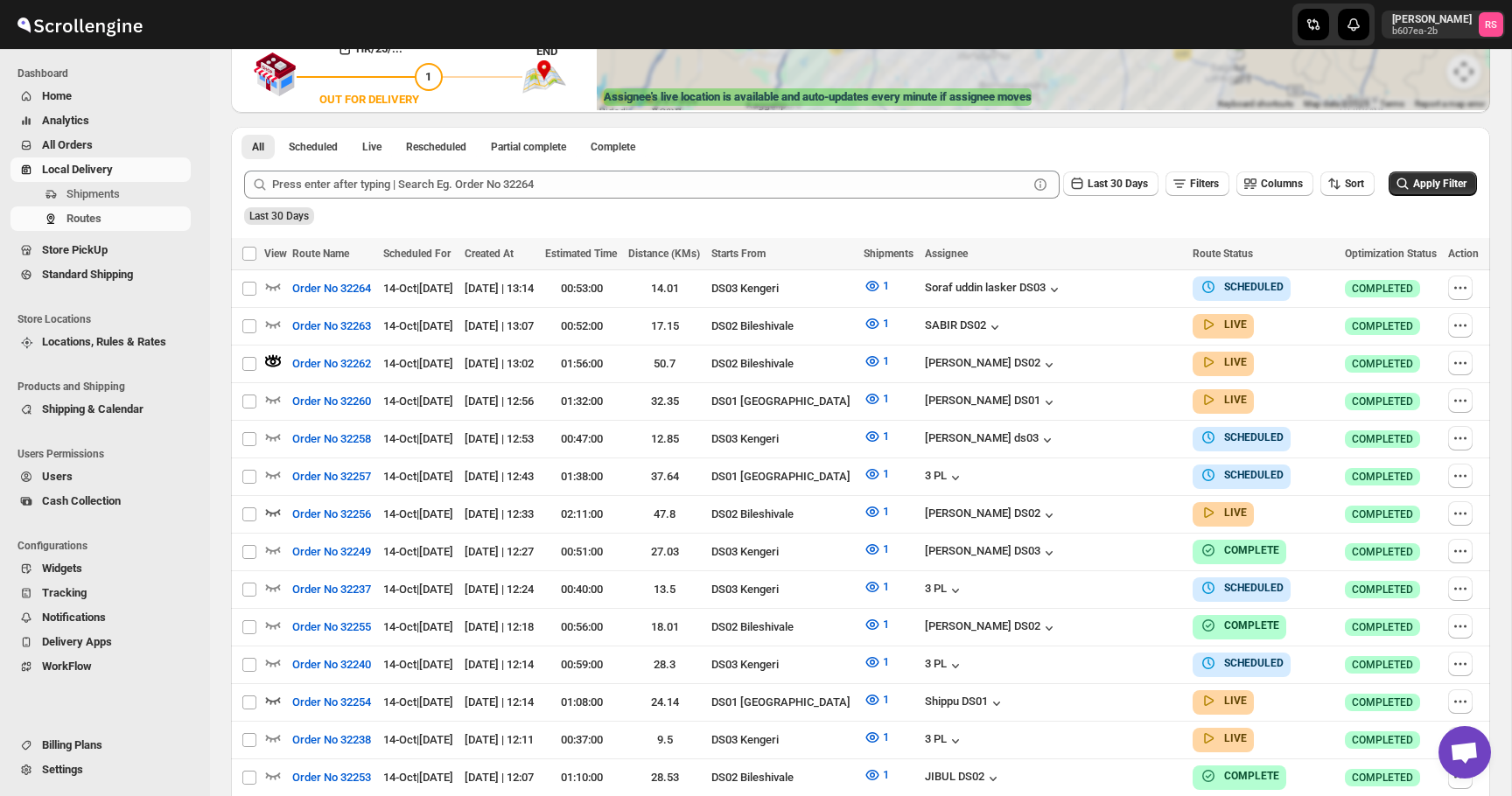
scroll to position [0, 0]
